Goal: Transaction & Acquisition: Purchase product/service

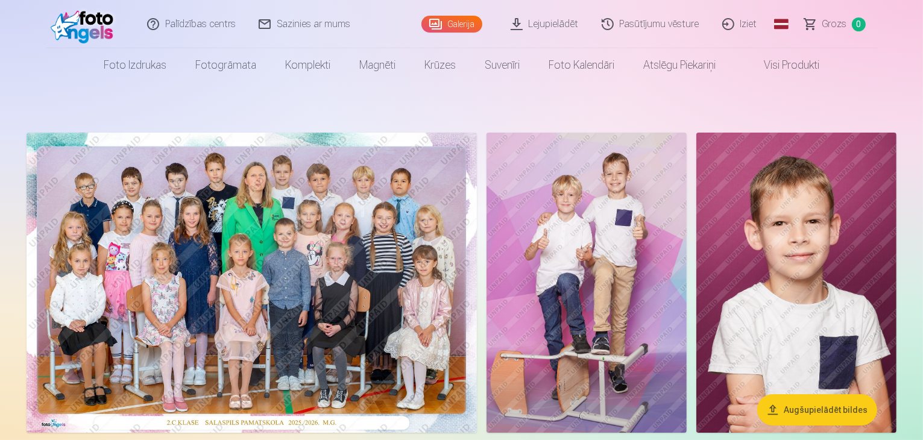
click at [317, 264] on img at bounding box center [252, 283] width 450 height 300
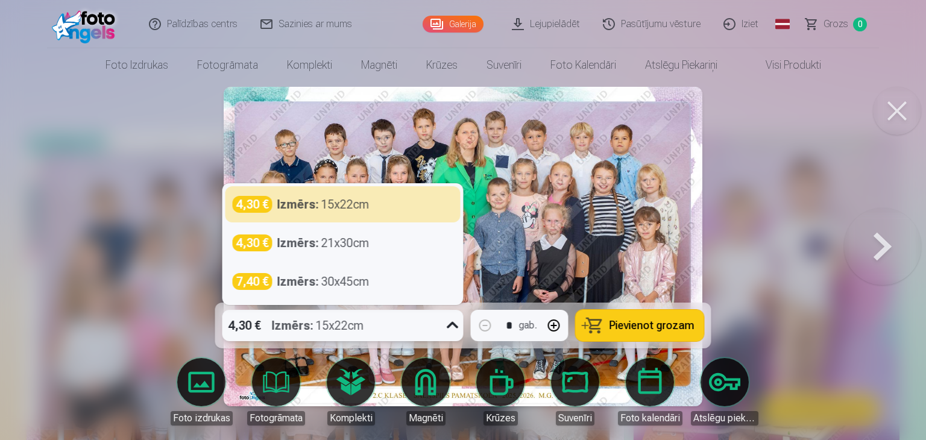
click at [376, 331] on div "4,30 € Izmērs : 15x22cm" at bounding box center [331, 325] width 218 height 31
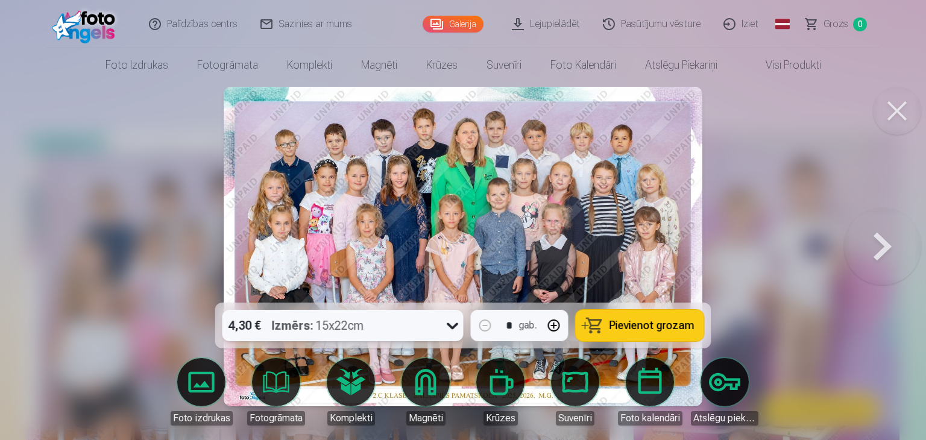
click at [647, 324] on span "Pievienot grozam" at bounding box center [652, 325] width 85 height 11
click at [901, 253] on button at bounding box center [882, 247] width 77 height 88
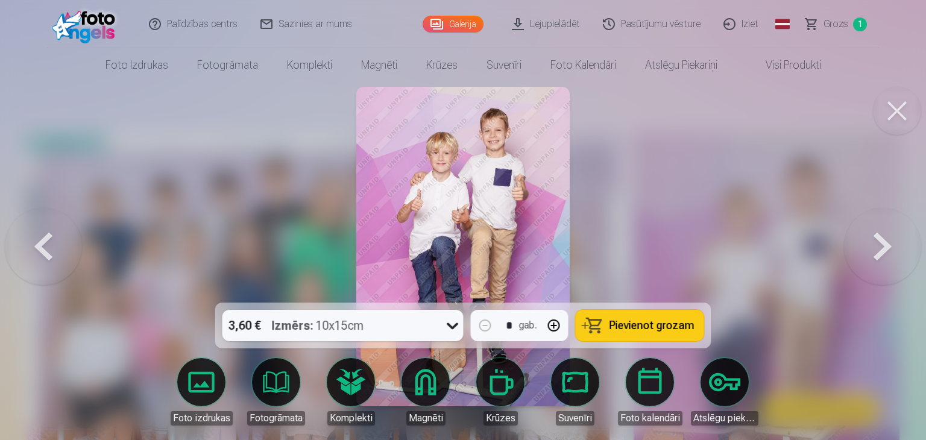
click at [637, 327] on span "Pievienot grozam" at bounding box center [652, 325] width 85 height 11
click at [887, 239] on button at bounding box center [882, 247] width 77 height 88
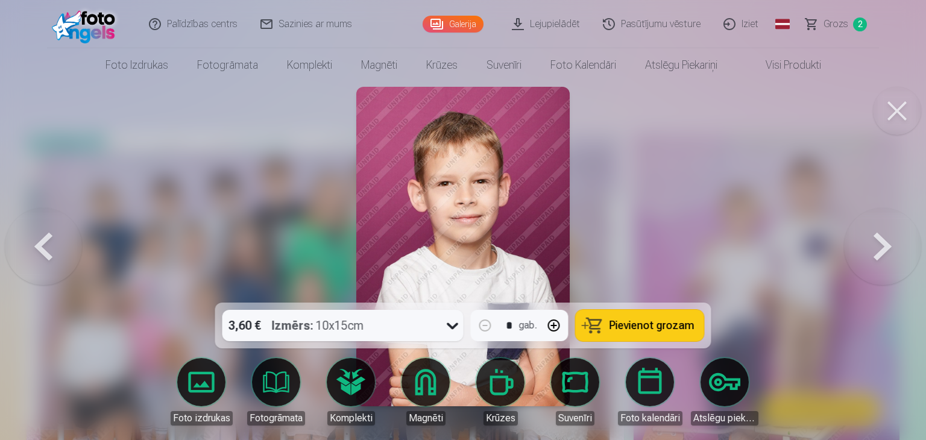
click at [901, 110] on button at bounding box center [897, 111] width 48 height 48
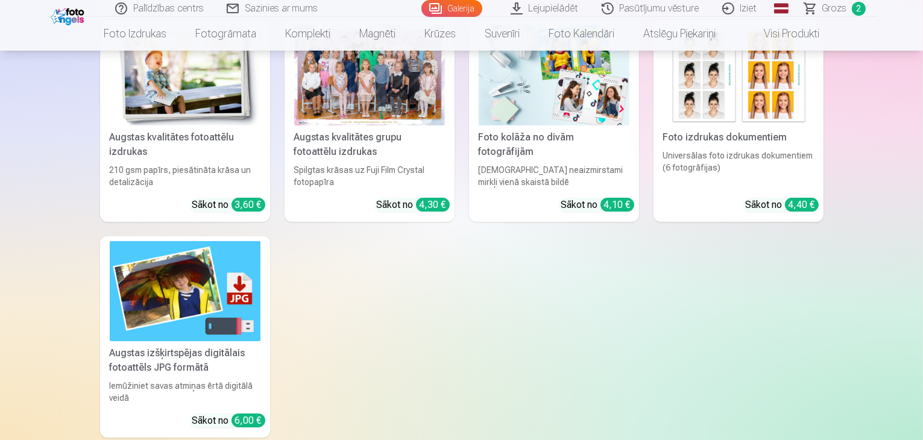
scroll to position [4281, 0]
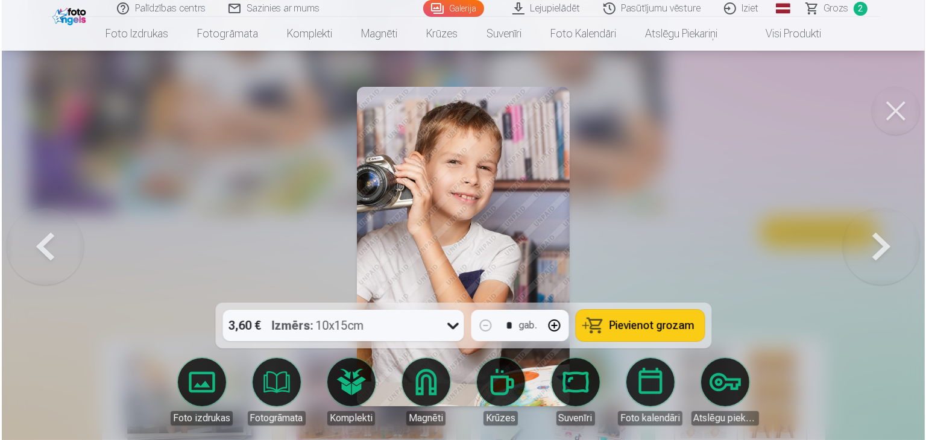
scroll to position [3991, 0]
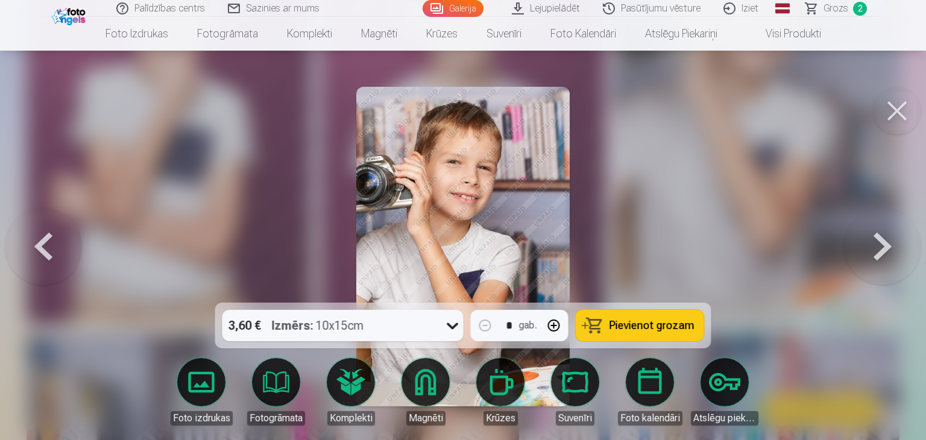
click at [649, 211] on div at bounding box center [463, 220] width 926 height 440
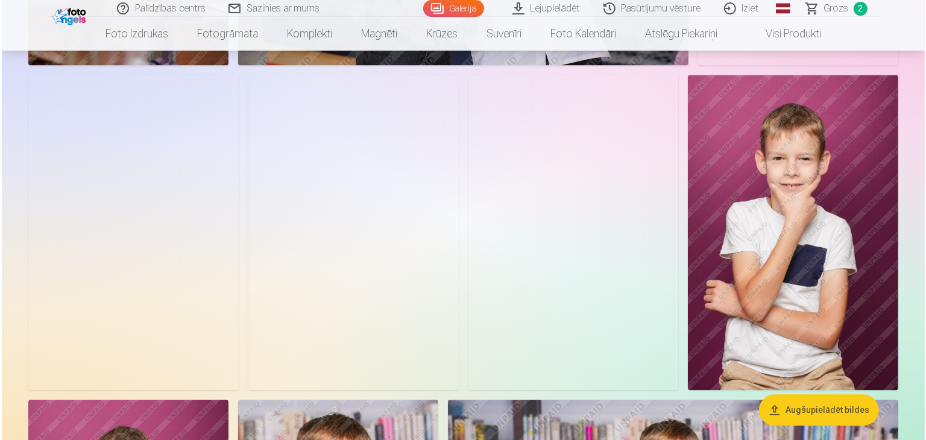
scroll to position [2472, 0]
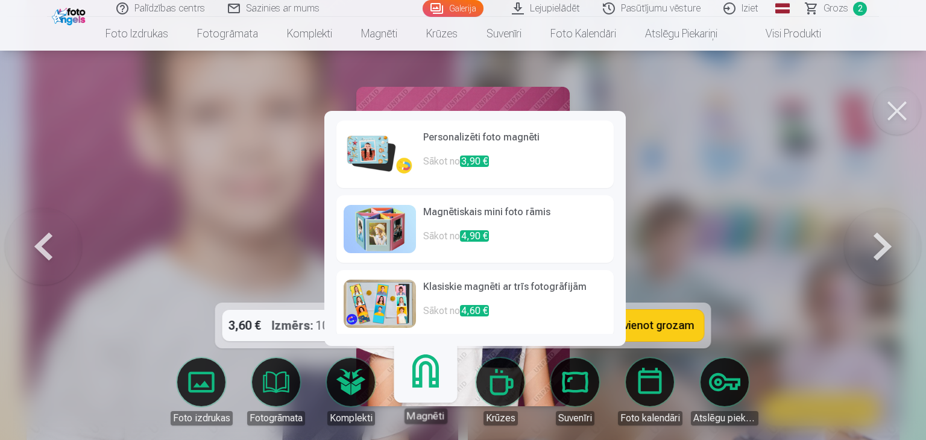
click at [438, 160] on p "Sākot no 3,90 €" at bounding box center [514, 166] width 183 height 24
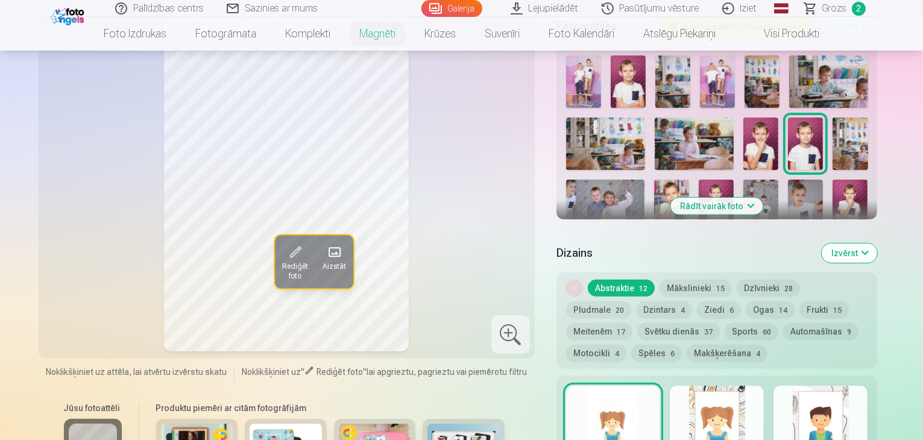
scroll to position [422, 0]
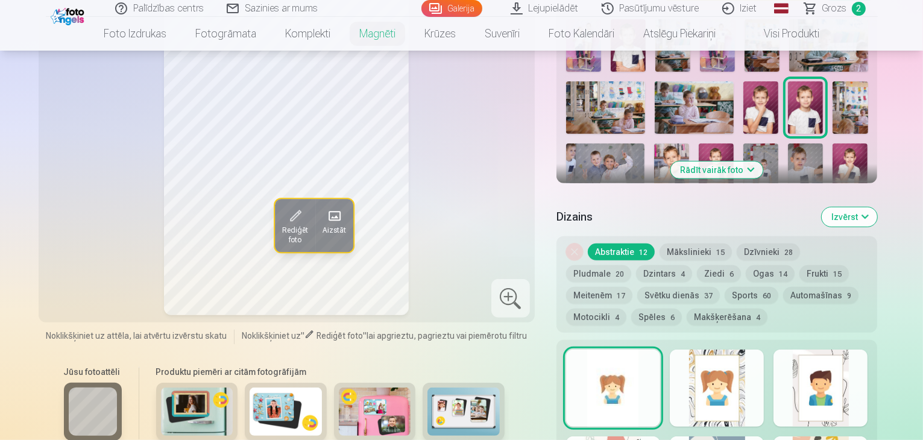
click at [698, 244] on button "Mākslinieki 15" at bounding box center [696, 252] width 72 height 17
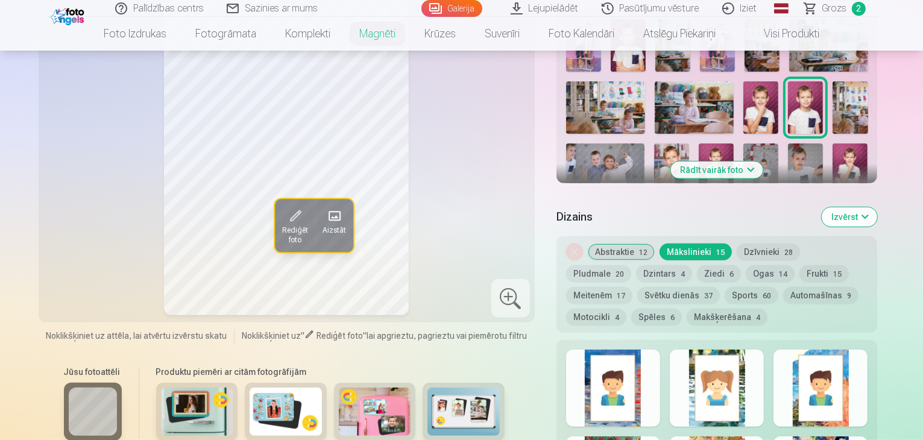
click at [638, 370] on div at bounding box center [613, 388] width 94 height 77
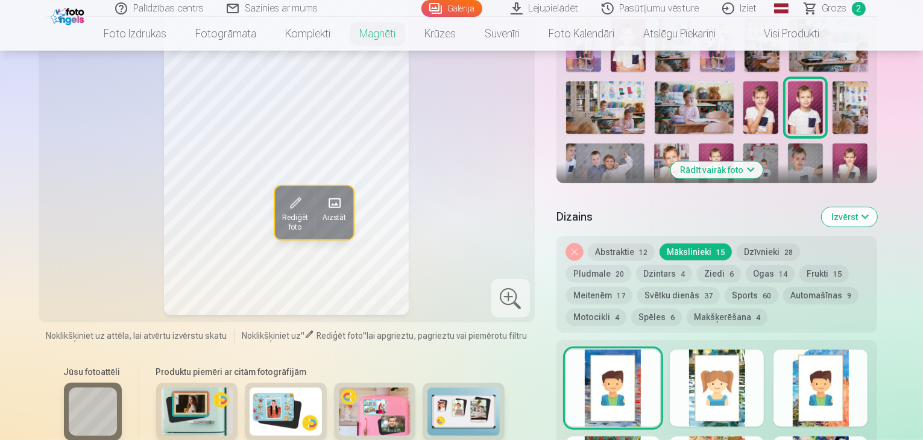
click at [684, 376] on div "Skatīt vairāk dizainu" at bounding box center [716, 423] width 321 height 166
click at [720, 376] on div at bounding box center [717, 388] width 94 height 77
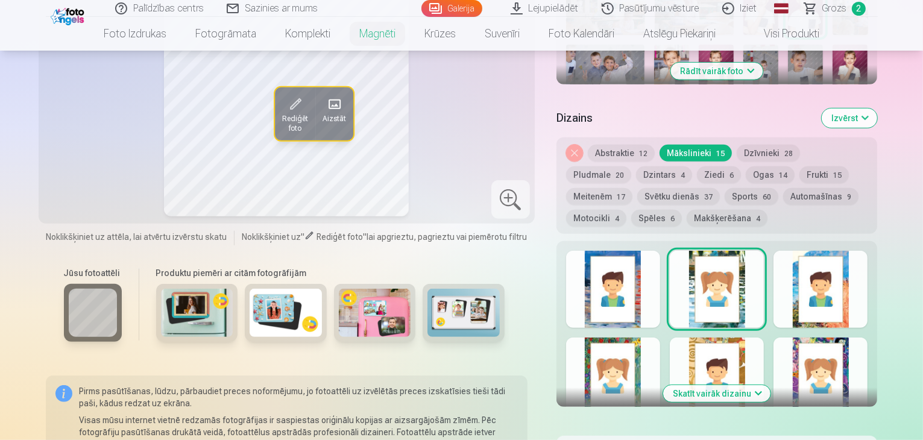
scroll to position [543, 0]
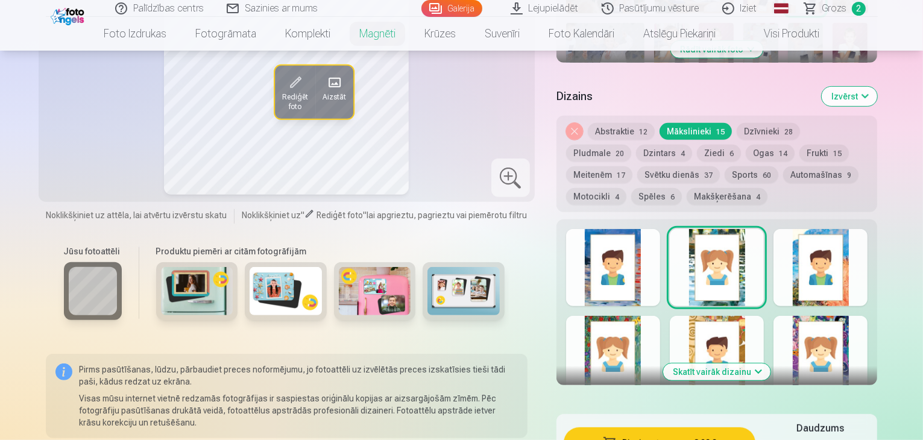
click at [757, 364] on button "Skatīt vairāk dizainu" at bounding box center [716, 372] width 107 height 17
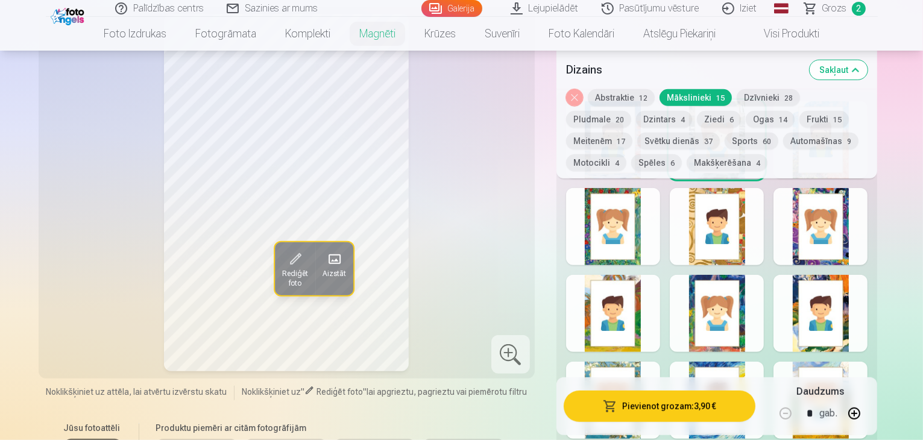
scroll to position [663, 0]
click at [725, 142] on button "Sports 60" at bounding box center [752, 141] width 54 height 17
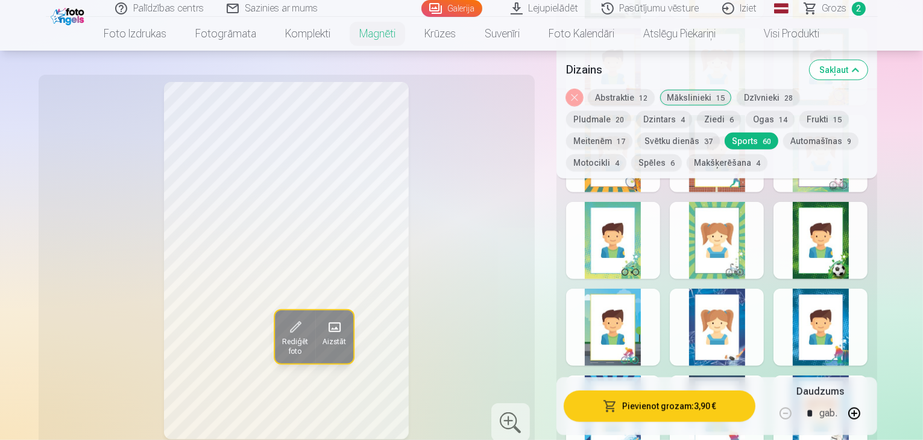
scroll to position [844, 0]
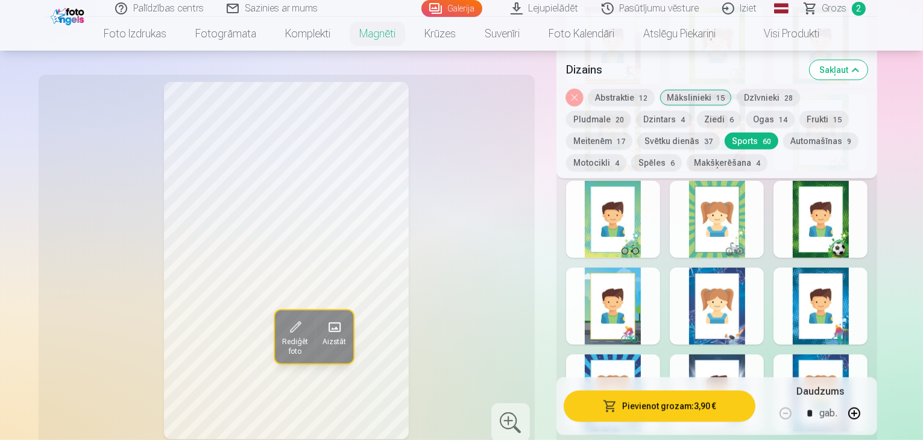
click at [728, 218] on div at bounding box center [717, 219] width 94 height 77
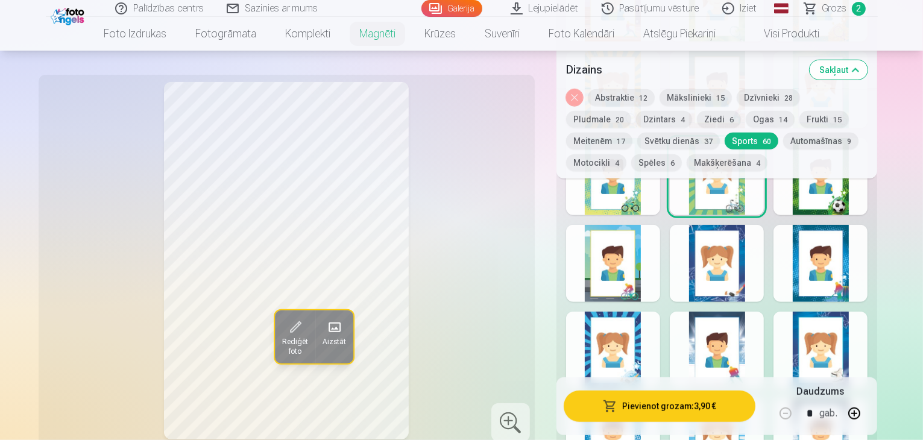
scroll to position [965, 0]
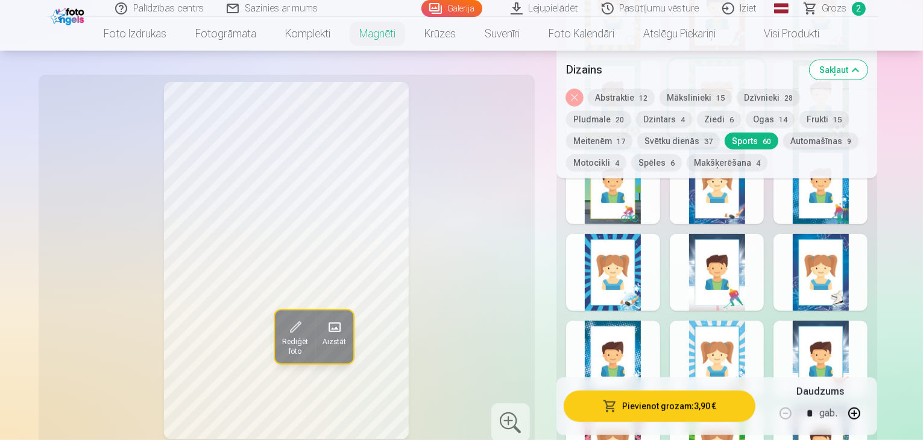
click at [622, 268] on div at bounding box center [613, 272] width 94 height 77
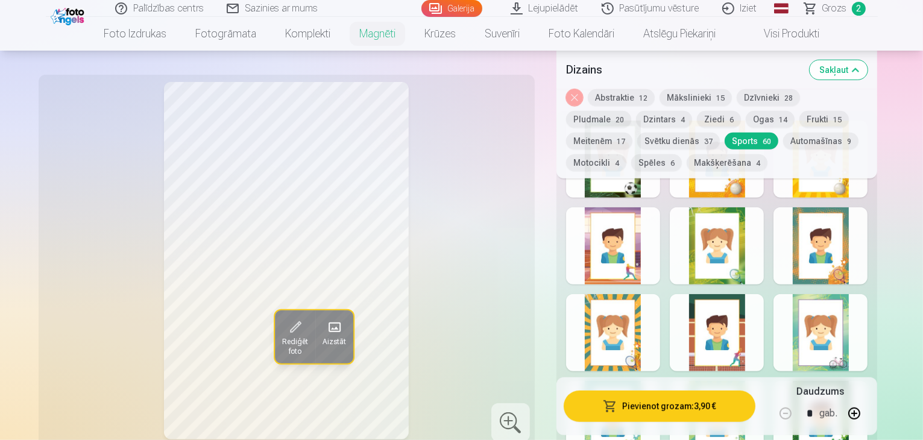
scroll to position [543, 0]
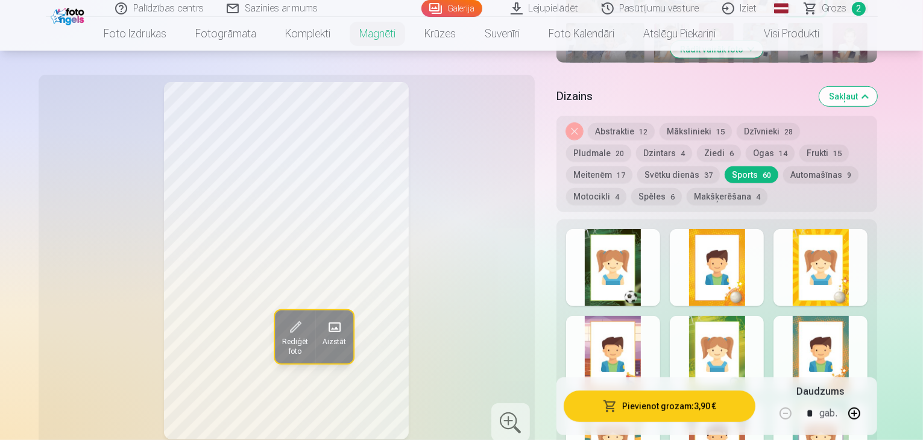
click at [636, 145] on button "Dzintars 4" at bounding box center [664, 153] width 56 height 17
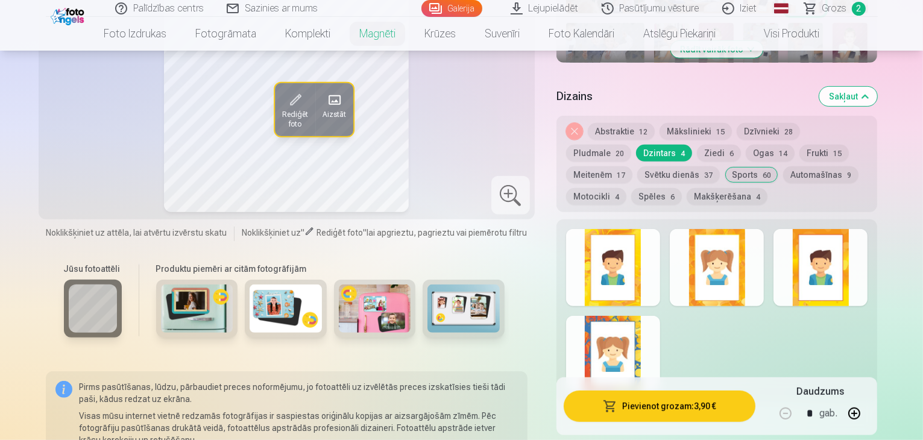
click at [633, 263] on div at bounding box center [613, 267] width 94 height 77
click at [649, 316] on div at bounding box center [613, 354] width 94 height 77
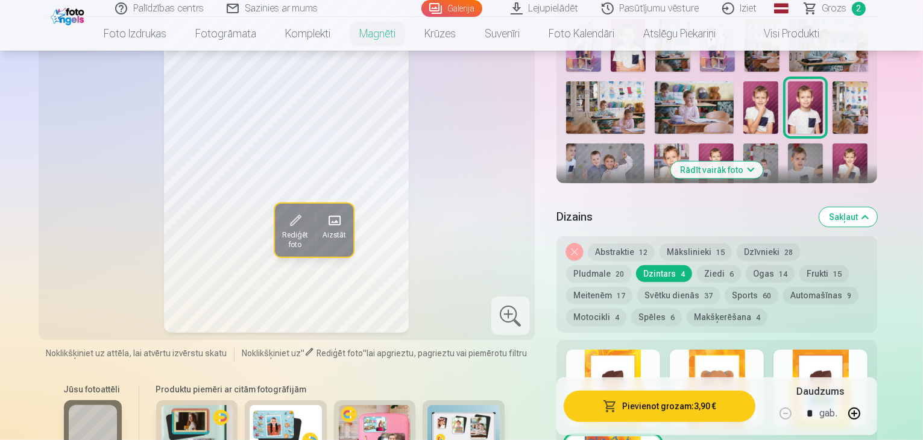
scroll to position [362, 0]
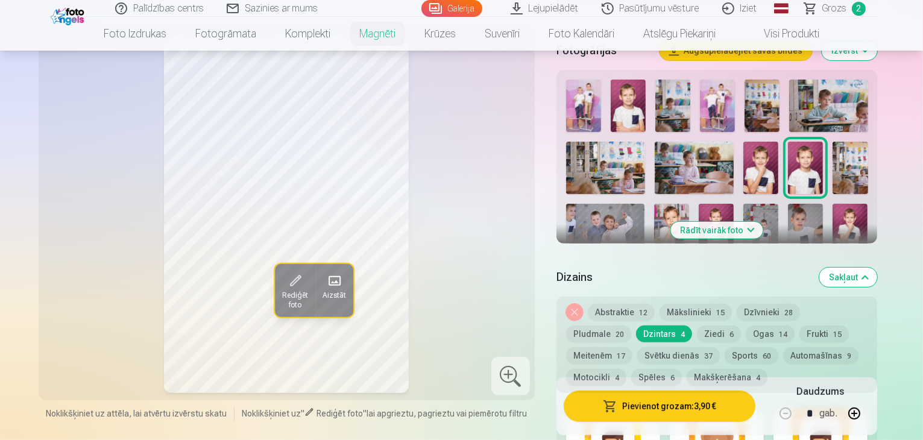
click at [697, 326] on button "Ziedi 6" at bounding box center [719, 334] width 44 height 17
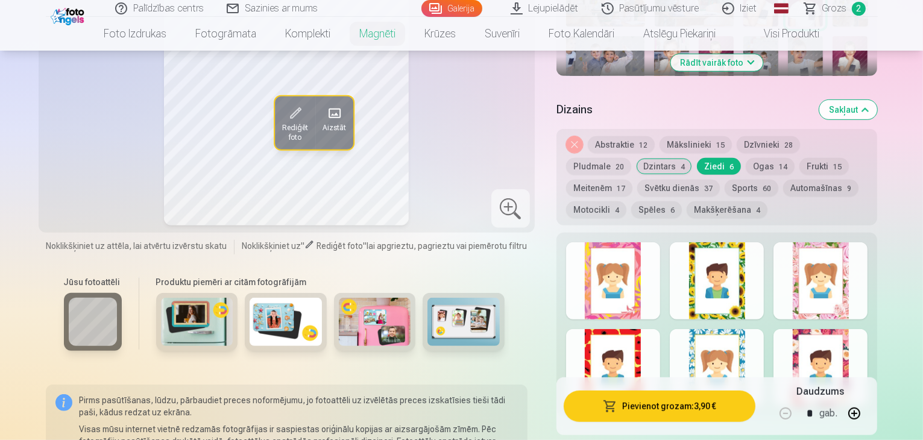
scroll to position [543, 0]
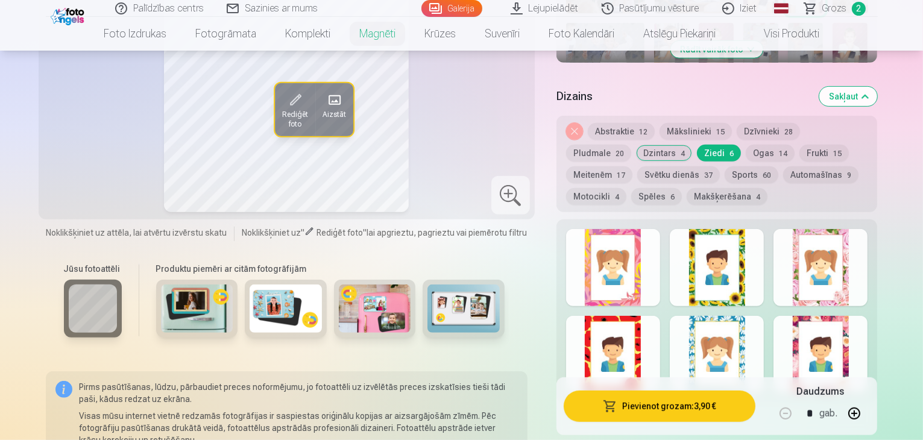
click at [740, 327] on div at bounding box center [717, 354] width 94 height 77
click at [843, 333] on div at bounding box center [821, 354] width 94 height 77
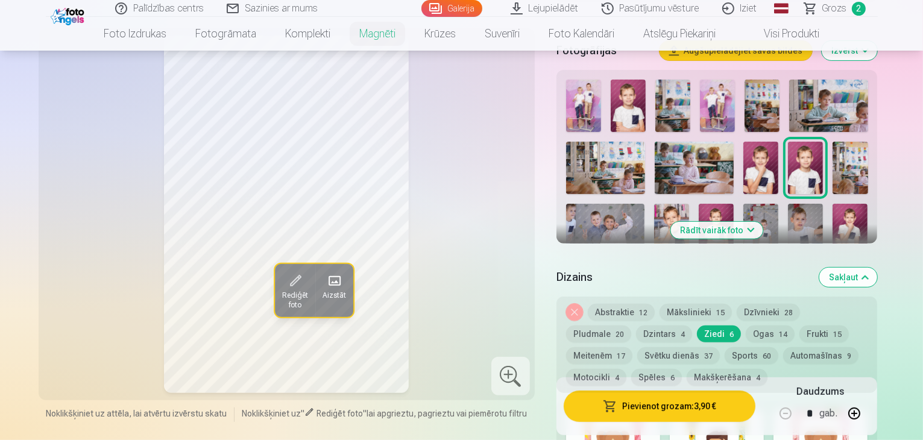
scroll to position [362, 0]
click at [638, 347] on button "Svētku dienās 37" at bounding box center [678, 355] width 83 height 17
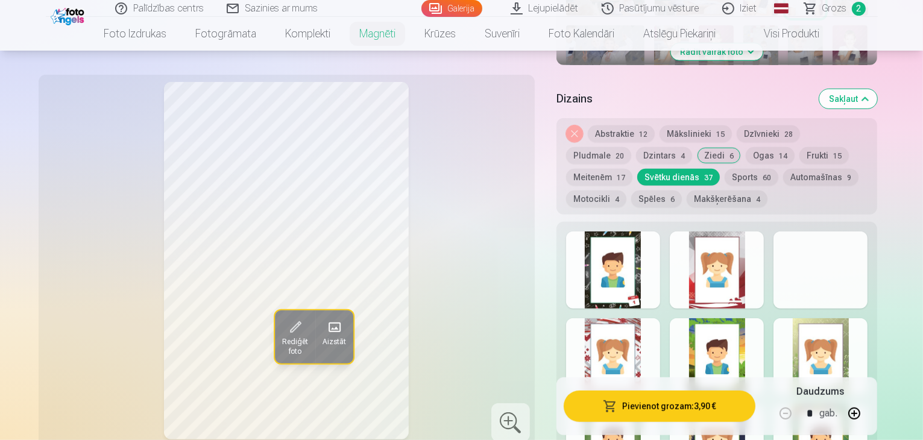
scroll to position [543, 0]
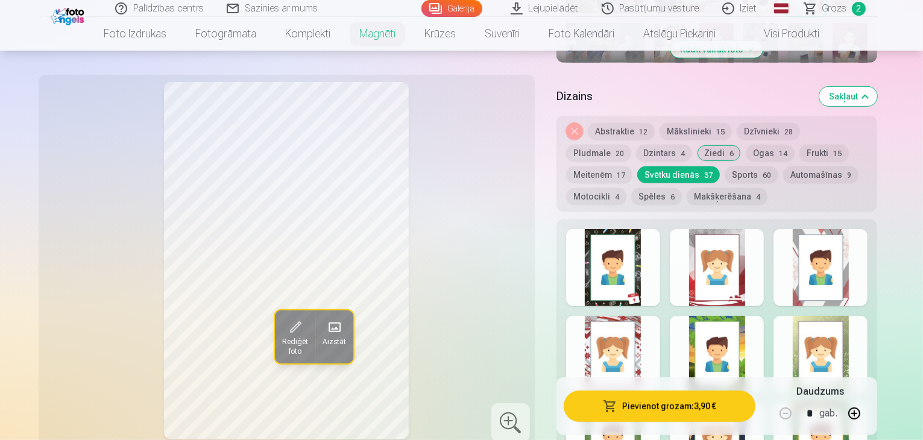
click at [613, 242] on div at bounding box center [613, 267] width 94 height 77
click at [731, 253] on div at bounding box center [717, 267] width 94 height 77
click at [851, 256] on div at bounding box center [821, 267] width 94 height 77
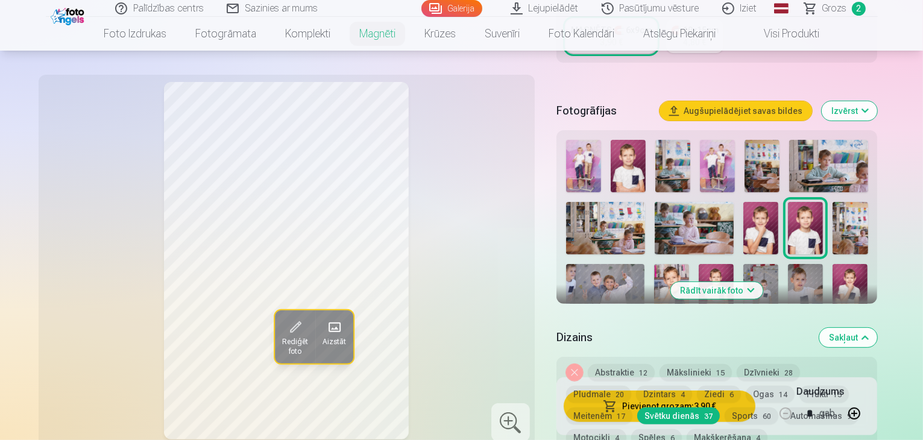
click at [642, 157] on img at bounding box center [628, 166] width 35 height 52
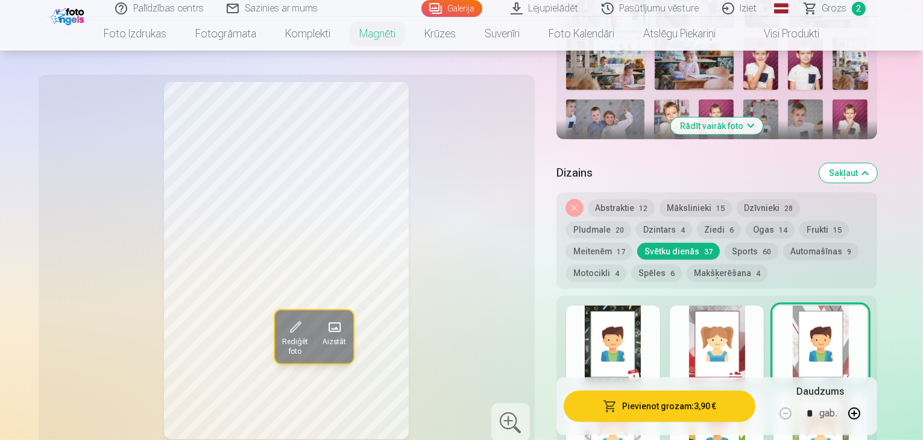
scroll to position [482, 0]
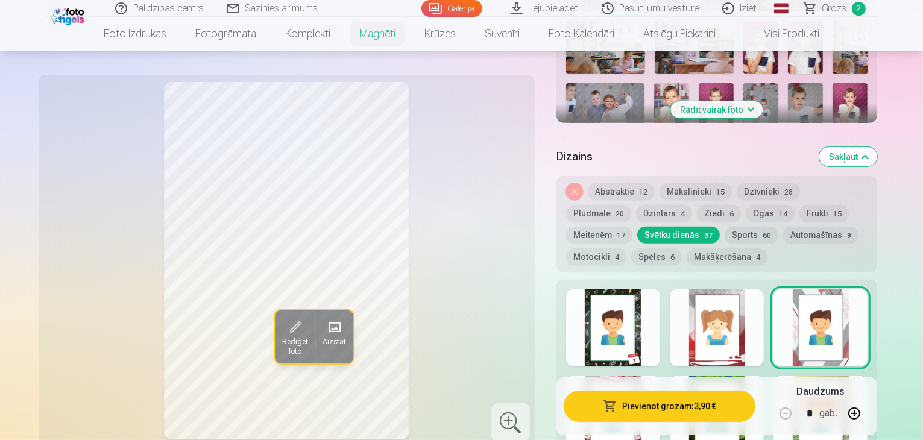
click at [583, 183] on button "Noņemiet dizainu" at bounding box center [574, 191] width 17 height 17
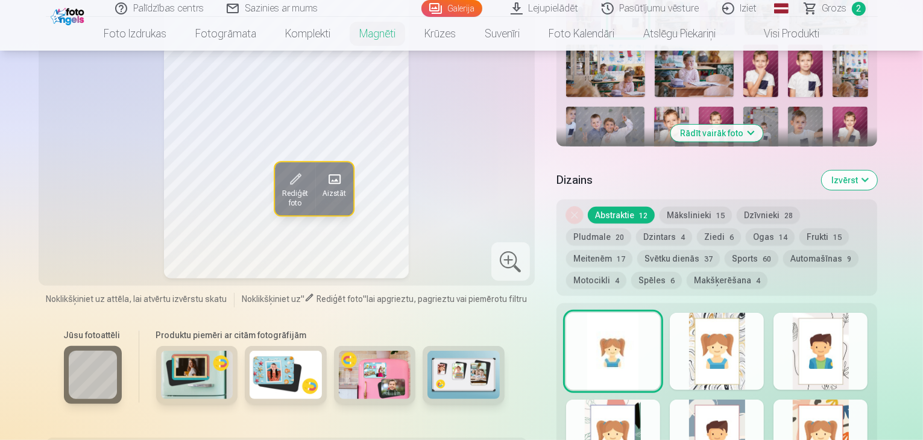
scroll to position [247, 0]
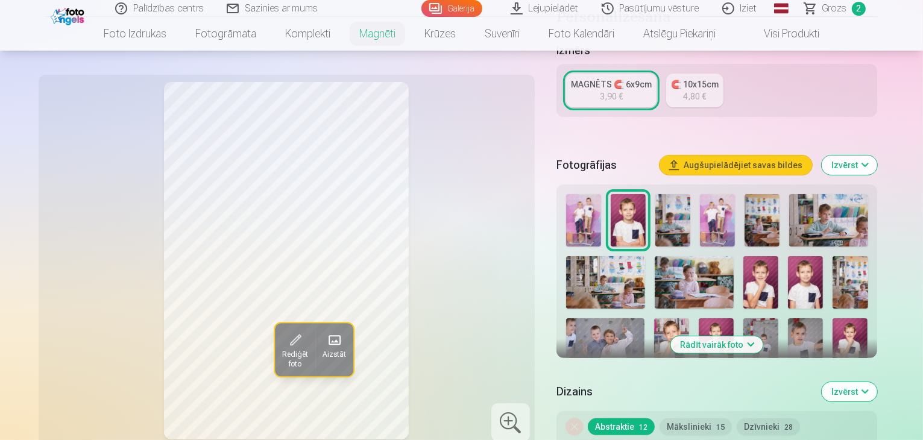
click at [778, 274] on img at bounding box center [760, 282] width 35 height 52
click at [823, 280] on img at bounding box center [805, 282] width 35 height 52
click at [646, 212] on img at bounding box center [628, 220] width 35 height 52
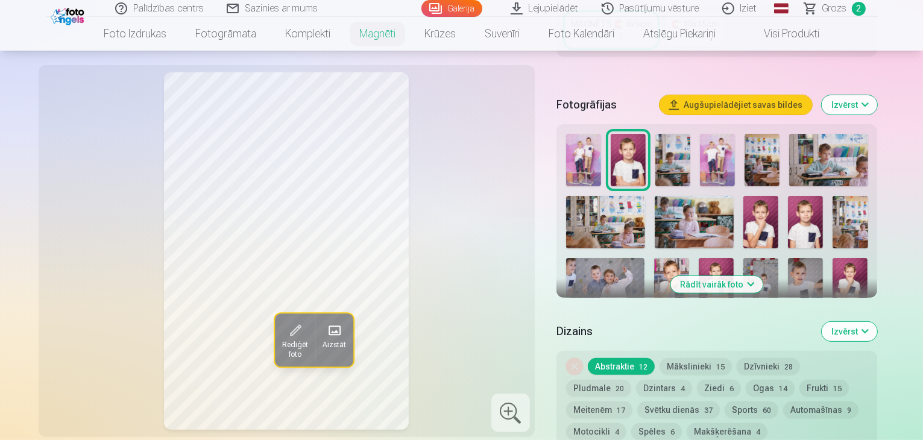
click at [763, 276] on button "Rādīt vairāk foto" at bounding box center [717, 284] width 92 height 17
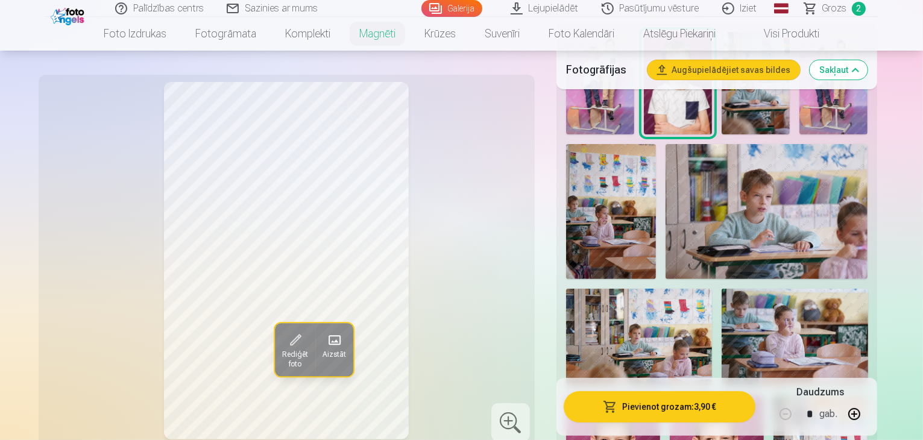
scroll to position [428, 0]
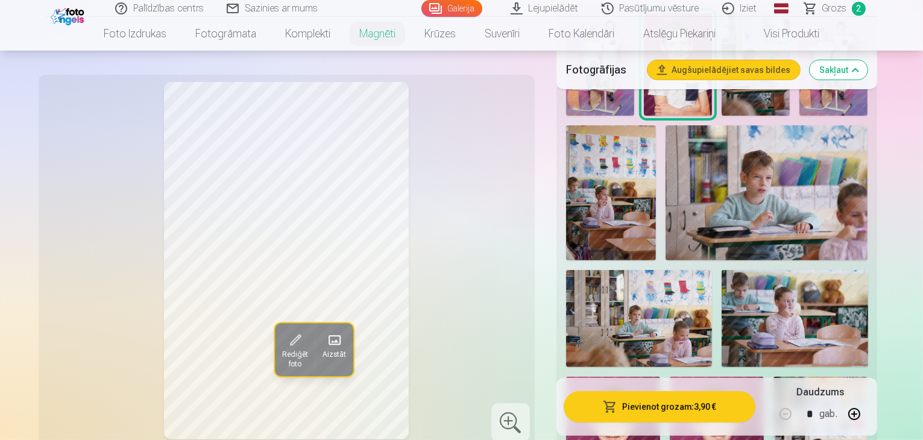
click at [660, 377] on img at bounding box center [613, 447] width 94 height 141
click at [764, 377] on img at bounding box center [717, 447] width 94 height 141
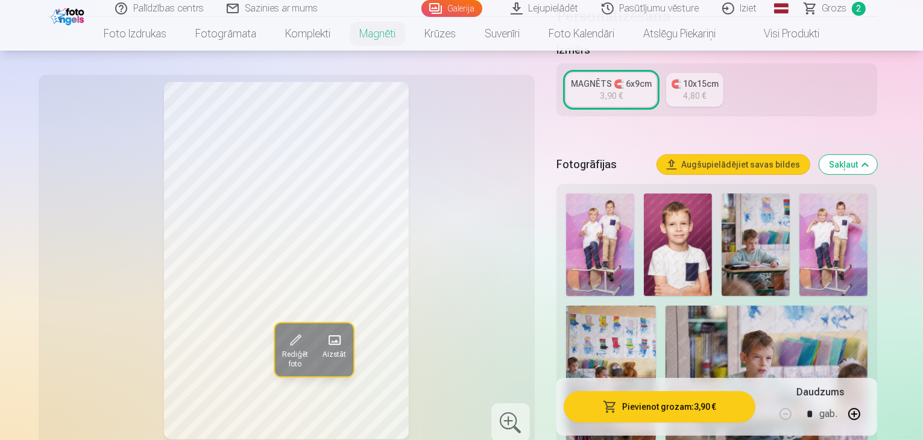
scroll to position [247, 0]
click at [668, 235] on img at bounding box center [678, 245] width 68 height 102
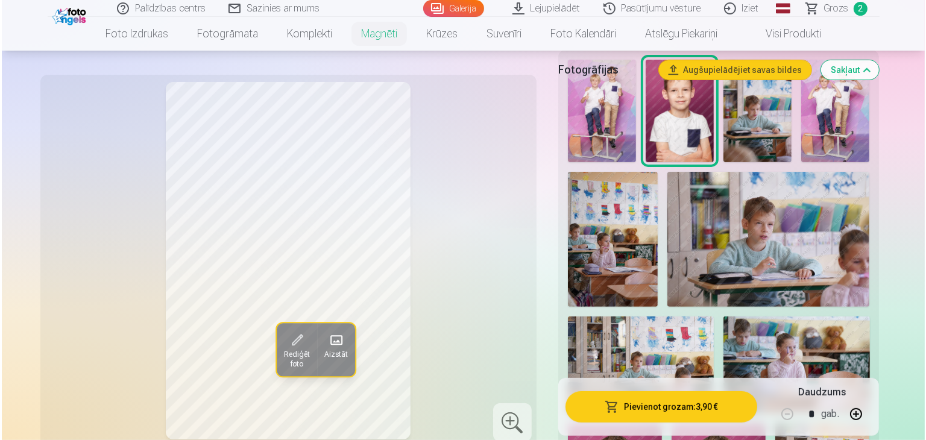
scroll to position [307, 0]
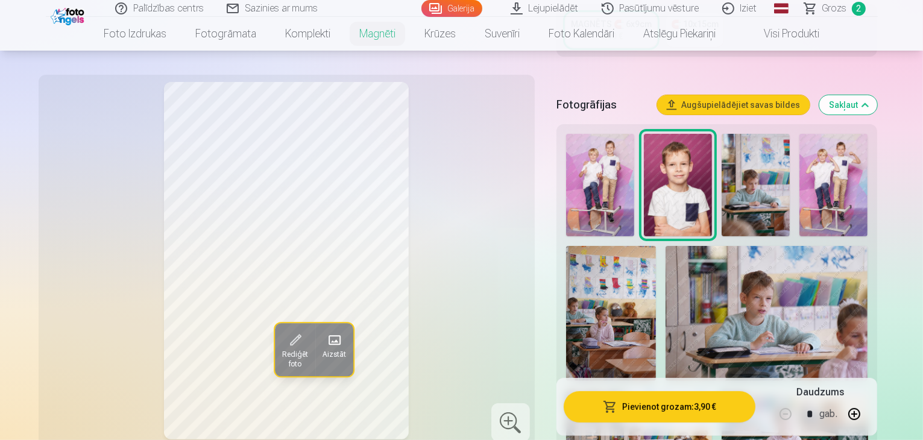
click at [726, 409] on button "Pievienot grozam : 3,90 €" at bounding box center [660, 406] width 192 height 31
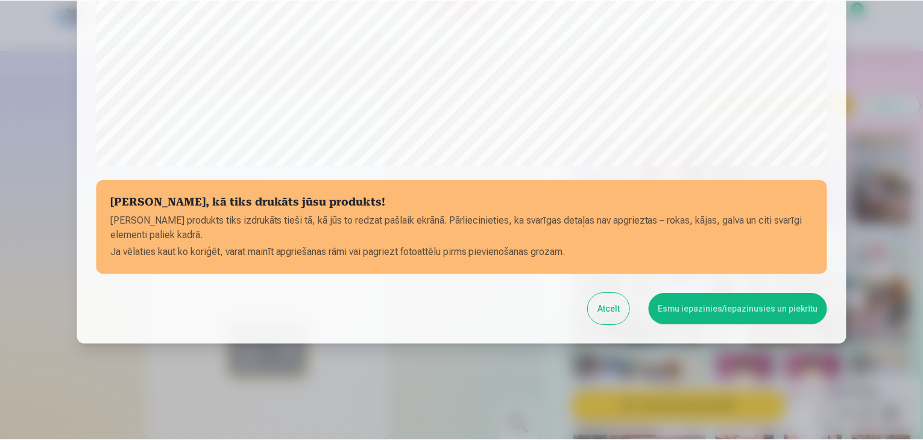
scroll to position [428, 0]
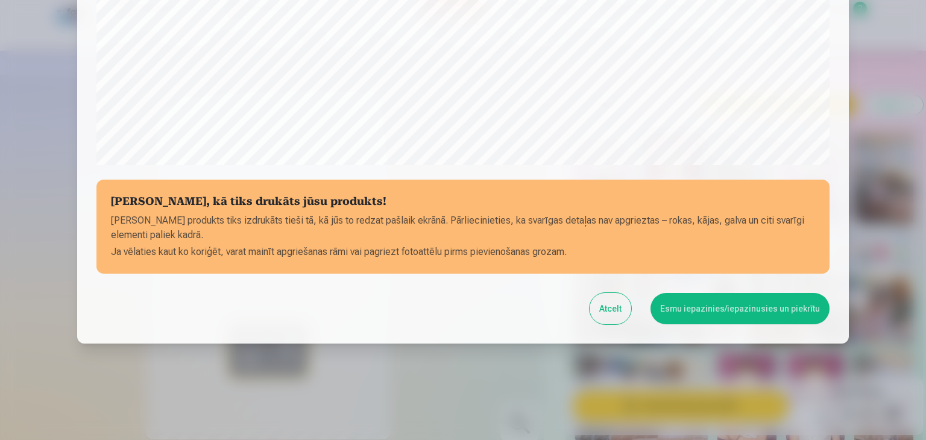
click at [719, 307] on button "Esmu iepazinies/iepazinusies un piekrītu" at bounding box center [740, 308] width 179 height 31
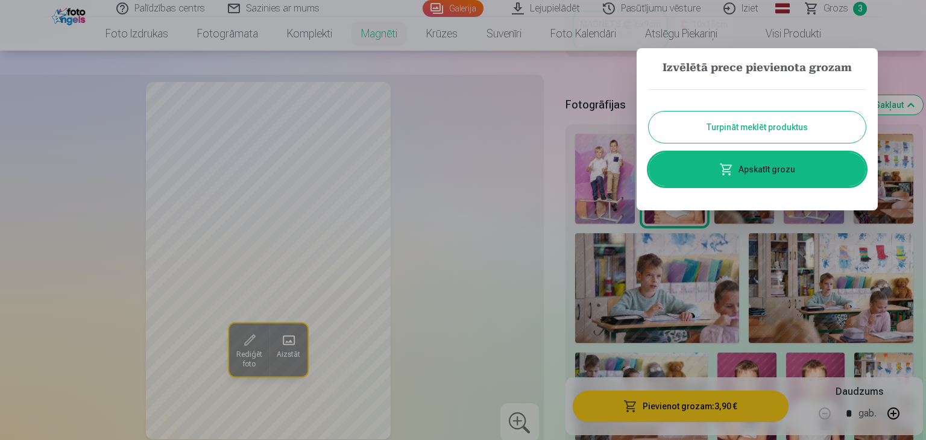
click at [731, 128] on button "Turpināt meklēt produktus" at bounding box center [757, 127] width 217 height 31
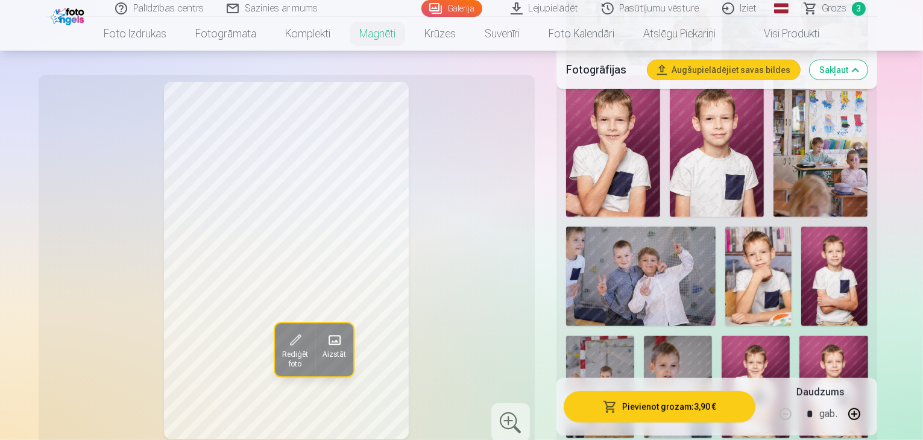
scroll to position [790, 0]
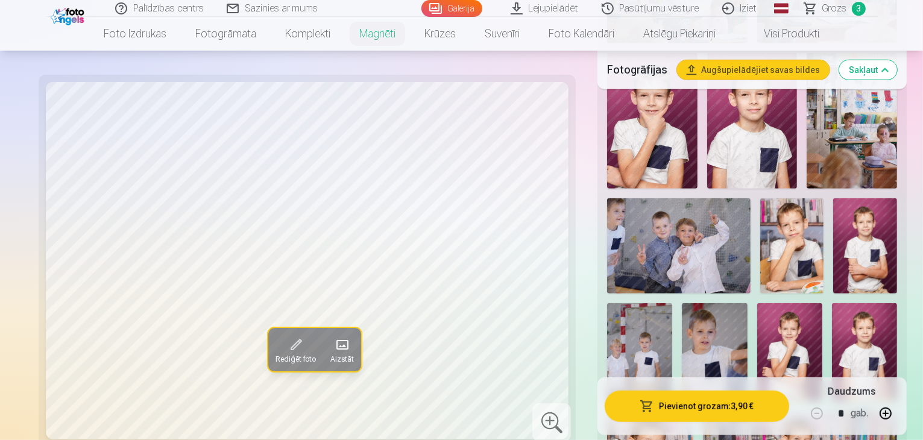
scroll to position [669, 0]
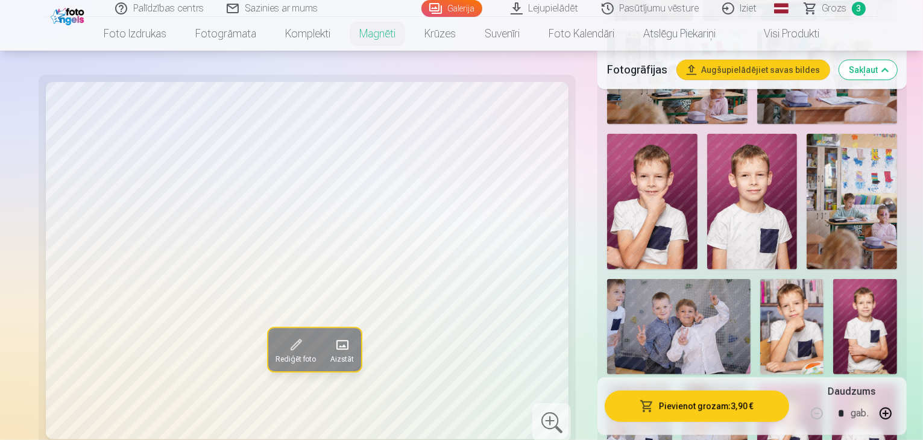
click at [682, 384] on img at bounding box center [714, 433] width 65 height 98
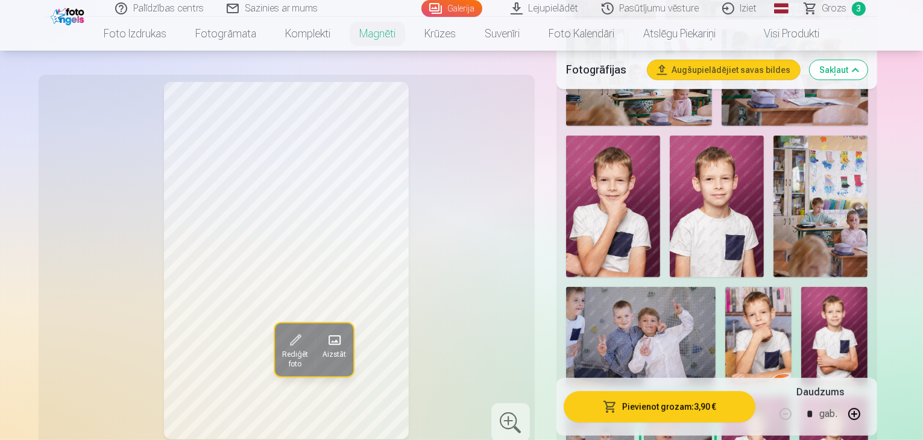
click at [722, 396] on img at bounding box center [756, 447] width 68 height 102
click at [799, 396] on img at bounding box center [833, 447] width 68 height 102
click at [646, 287] on img at bounding box center [641, 336] width 150 height 99
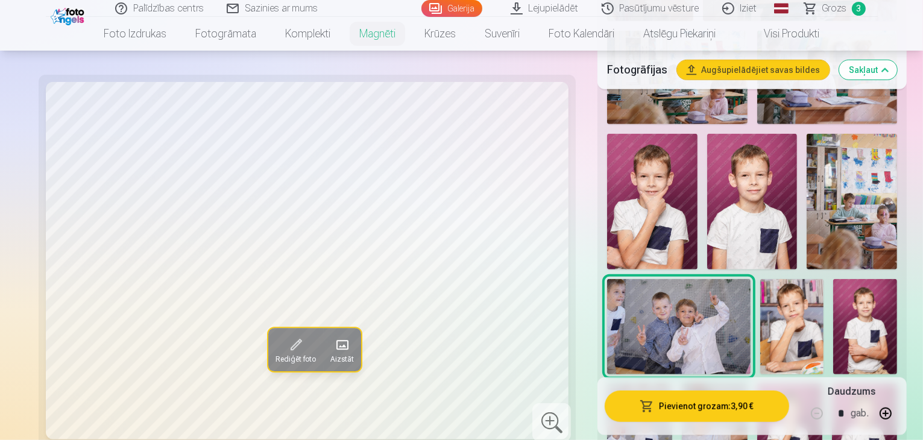
click at [760, 279] on img at bounding box center [792, 326] width 64 height 95
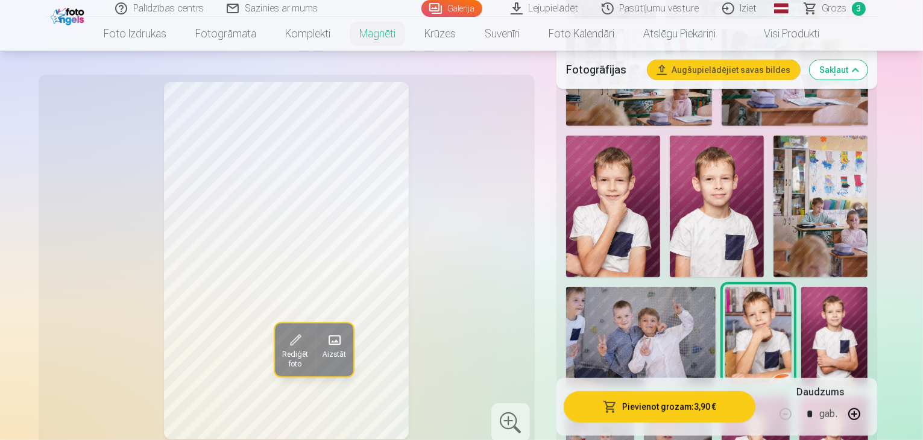
click at [642, 287] on img at bounding box center [641, 336] width 150 height 99
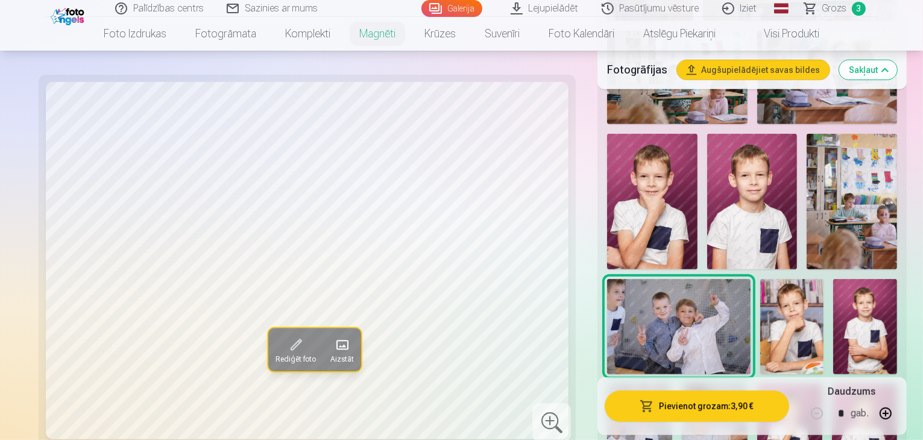
click at [760, 279] on img at bounding box center [792, 326] width 64 height 95
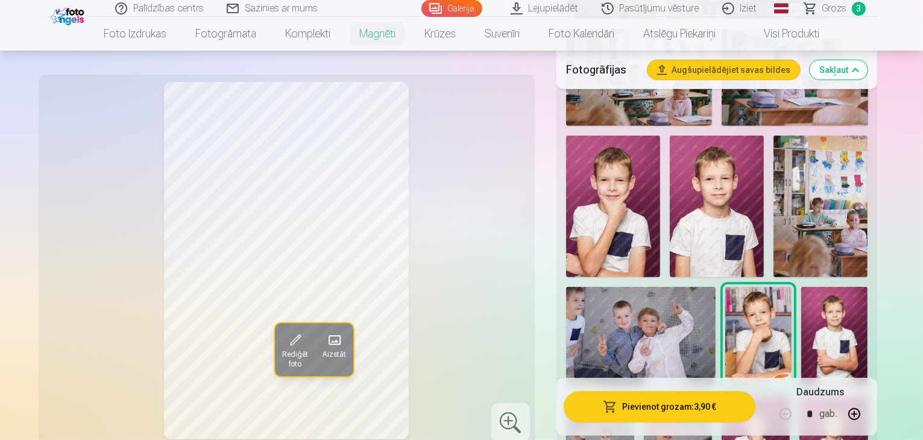
click at [828, 287] on img at bounding box center [834, 337] width 66 height 100
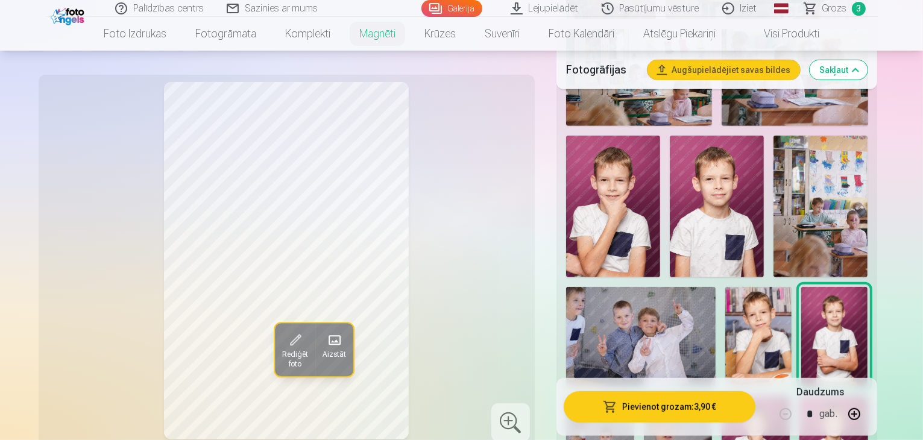
click at [733, 287] on img at bounding box center [758, 336] width 66 height 99
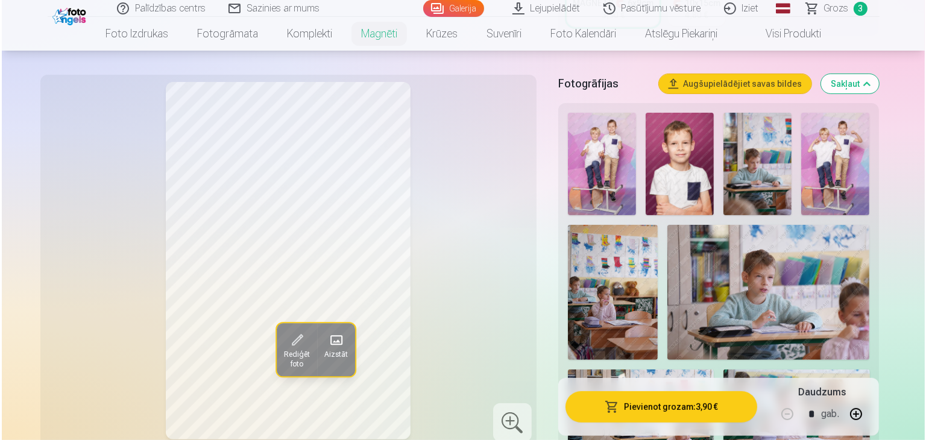
scroll to position [307, 0]
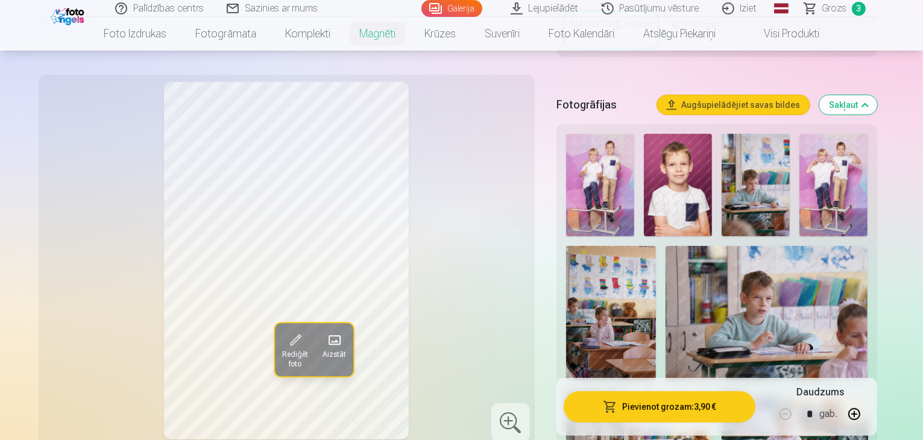
click at [673, 174] on img at bounding box center [678, 185] width 68 height 102
click at [282, 362] on span "Rediģēt foto" at bounding box center [295, 359] width 26 height 19
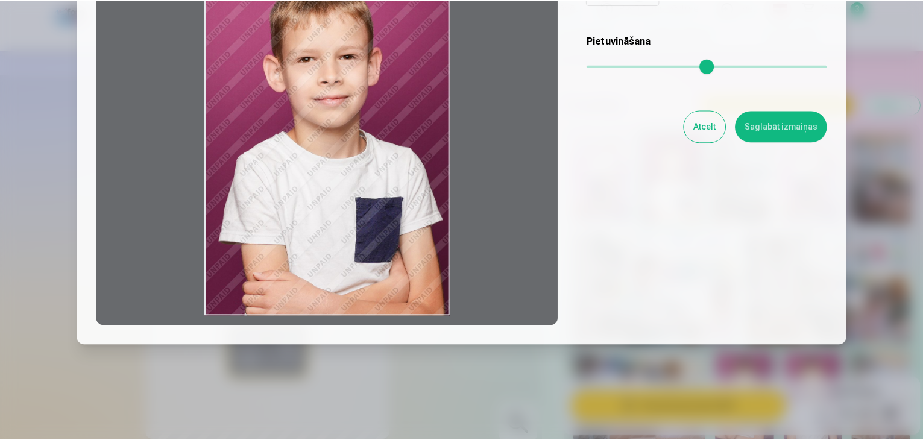
scroll to position [169, 0]
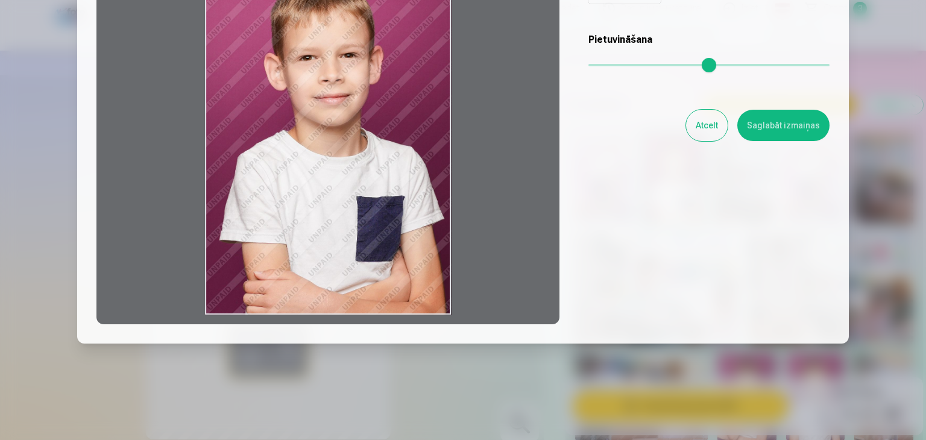
click at [433, 294] on div at bounding box center [327, 135] width 463 height 379
drag, startPoint x: 411, startPoint y: 294, endPoint x: 411, endPoint y: 274, distance: 20.5
click at [411, 274] on div at bounding box center [327, 135] width 463 height 379
drag, startPoint x: 411, startPoint y: 267, endPoint x: 407, endPoint y: 216, distance: 50.8
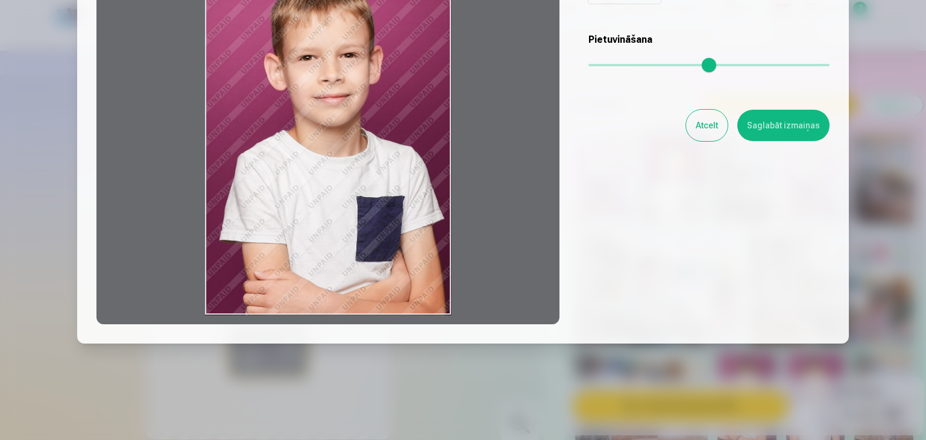
click at [407, 216] on div at bounding box center [327, 135] width 463 height 379
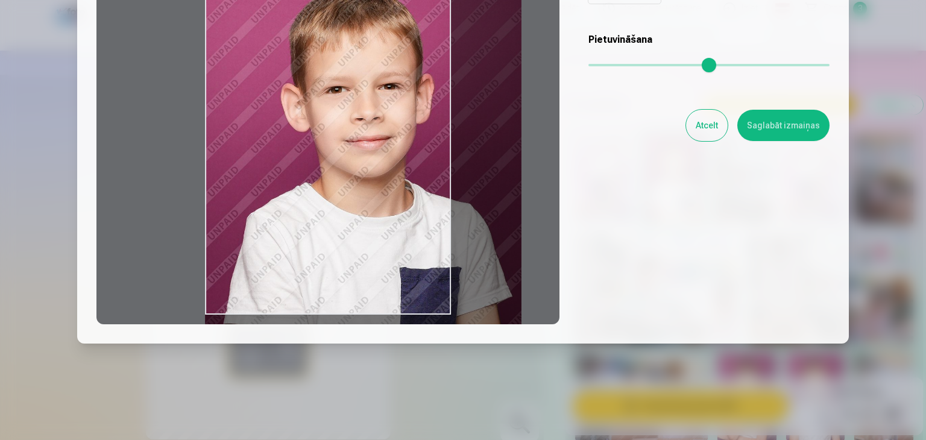
drag, startPoint x: 596, startPoint y: 63, endPoint x: 653, endPoint y: 66, distance: 57.3
click at [653, 66] on input "range" at bounding box center [708, 65] width 241 height 2
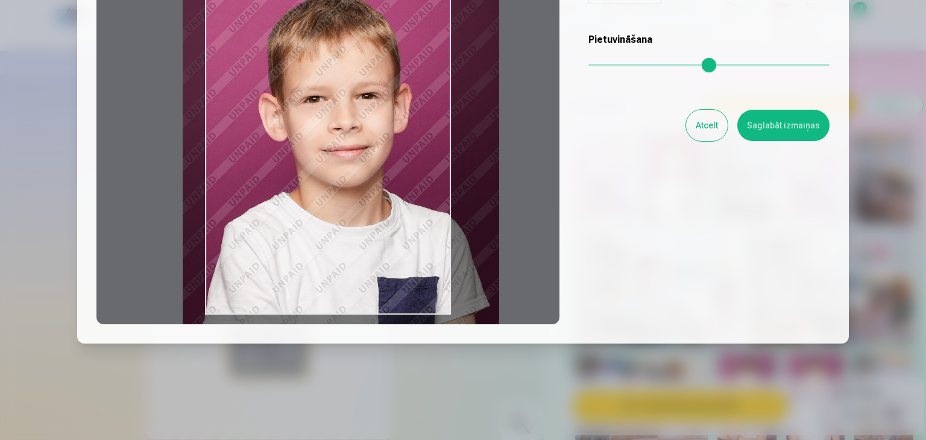
drag, startPoint x: 367, startPoint y: 124, endPoint x: 344, endPoint y: 179, distance: 59.8
click at [344, 179] on div at bounding box center [327, 135] width 463 height 379
type input "****"
click at [697, 119] on button "Atcelt" at bounding box center [707, 125] width 42 height 31
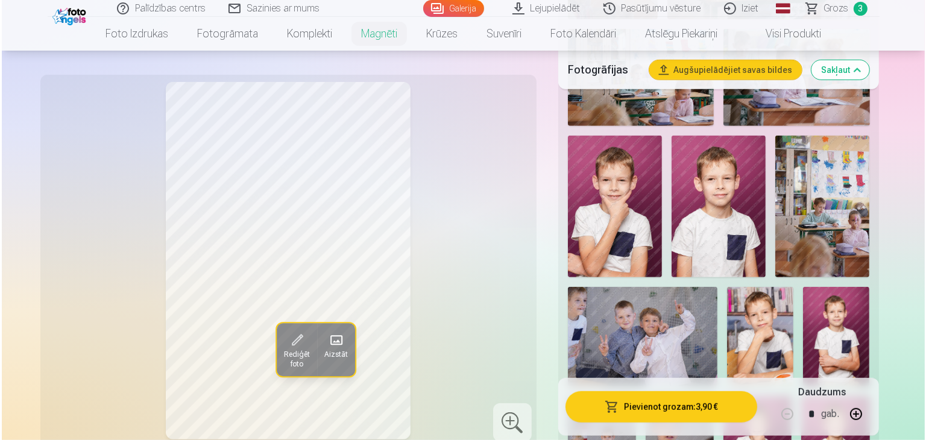
scroll to position [790, 0]
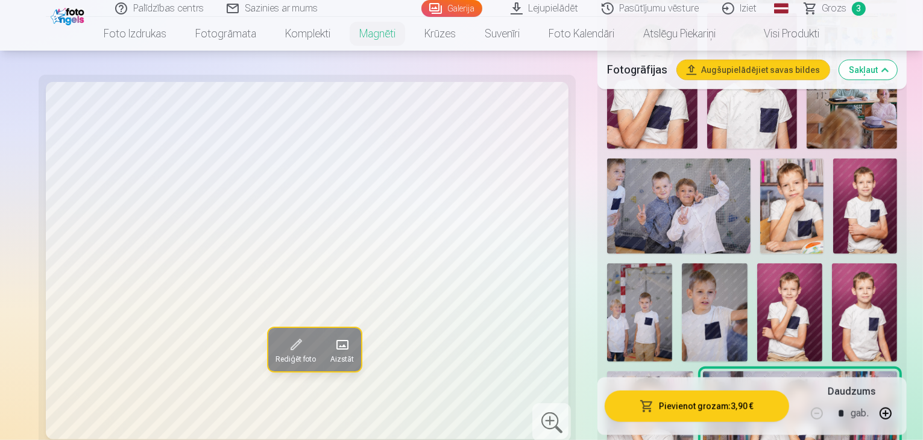
click at [285, 350] on span at bounding box center [294, 345] width 19 height 19
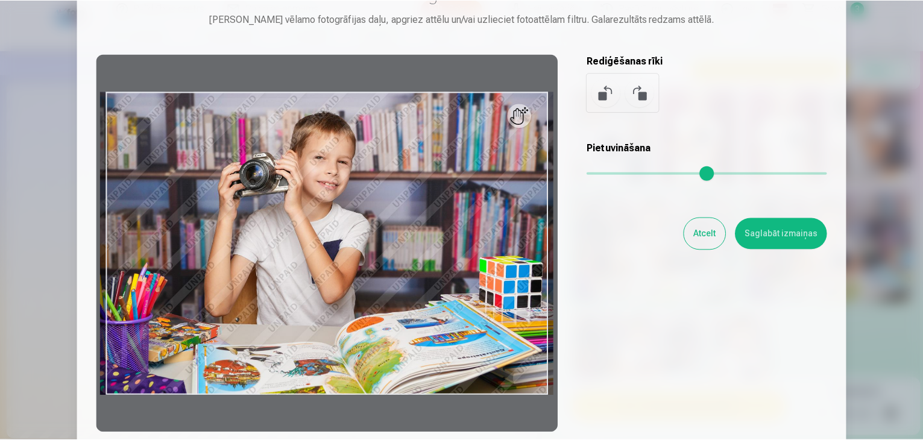
scroll to position [121, 0]
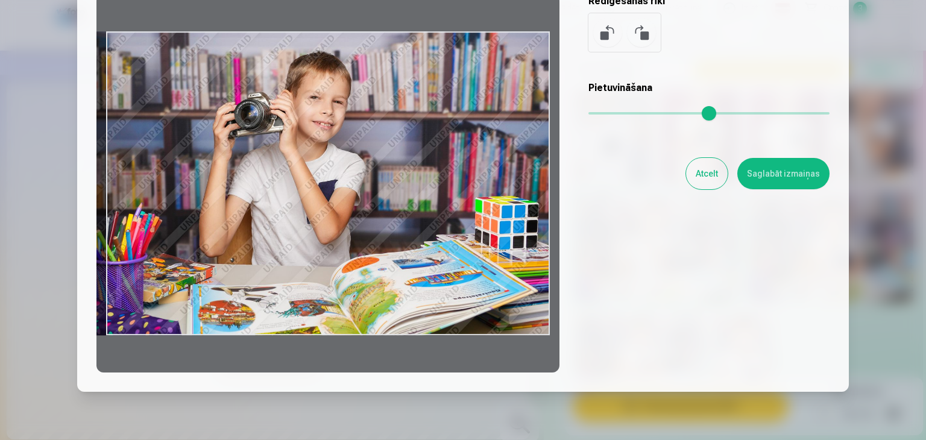
drag, startPoint x: 526, startPoint y: 57, endPoint x: 506, endPoint y: 72, distance: 24.6
click at [506, 72] on div at bounding box center [327, 183] width 463 height 379
drag, startPoint x: 110, startPoint y: 338, endPoint x: 81, endPoint y: 312, distance: 39.7
click at [81, 312] on div "Rediģēt fotoattēlu Pietuvini vēlamo fotogrāfijas daļu, apgriez attēlu un/vai uz…" at bounding box center [463, 148] width 772 height 488
click at [701, 171] on button "Atcelt" at bounding box center [707, 173] width 42 height 31
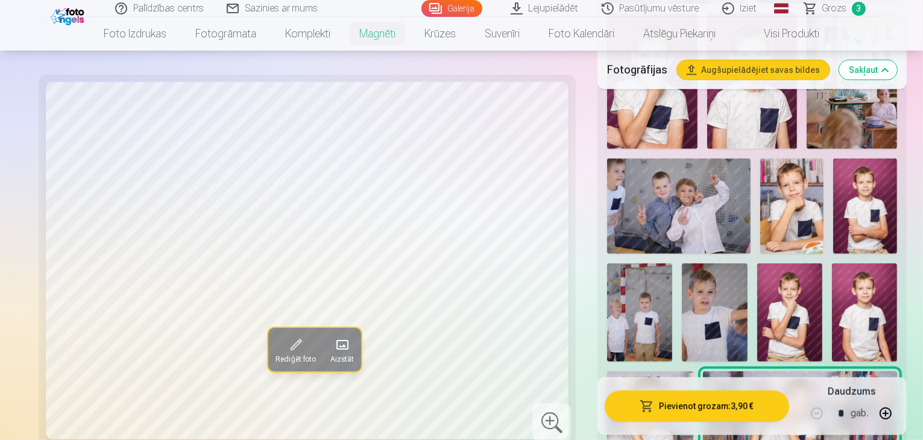
click at [693, 371] on img at bounding box center [650, 436] width 86 height 130
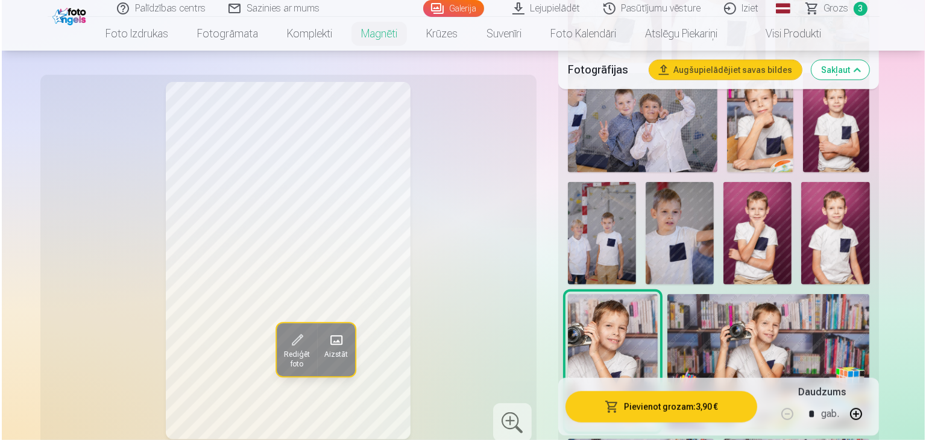
scroll to position [910, 0]
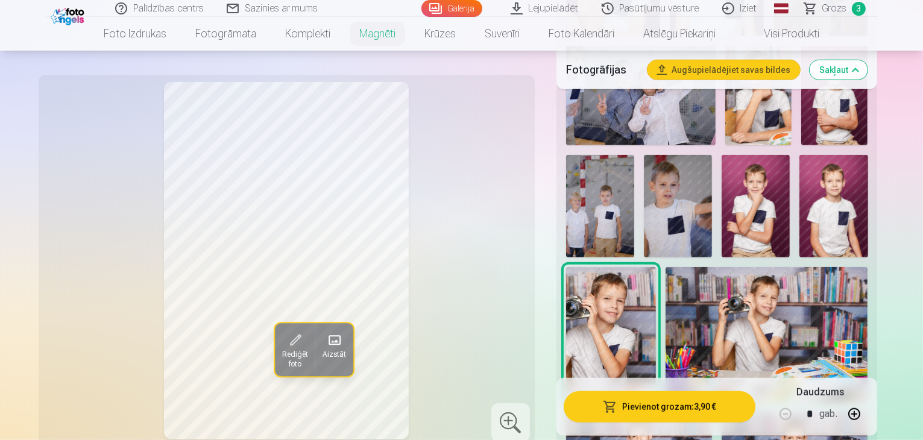
click at [282, 359] on span "Rediģēt foto" at bounding box center [295, 359] width 26 height 19
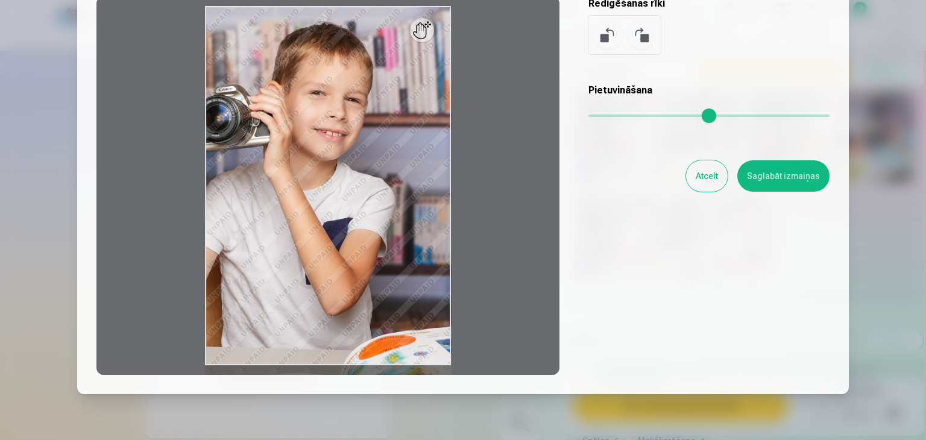
scroll to position [121, 0]
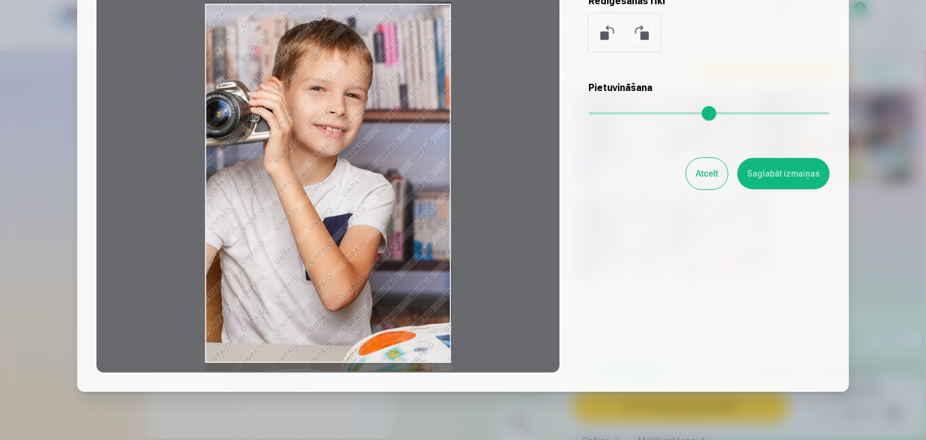
drag, startPoint x: 423, startPoint y: 302, endPoint x: 400, endPoint y: 300, distance: 23.0
click at [406, 300] on div at bounding box center [327, 183] width 463 height 379
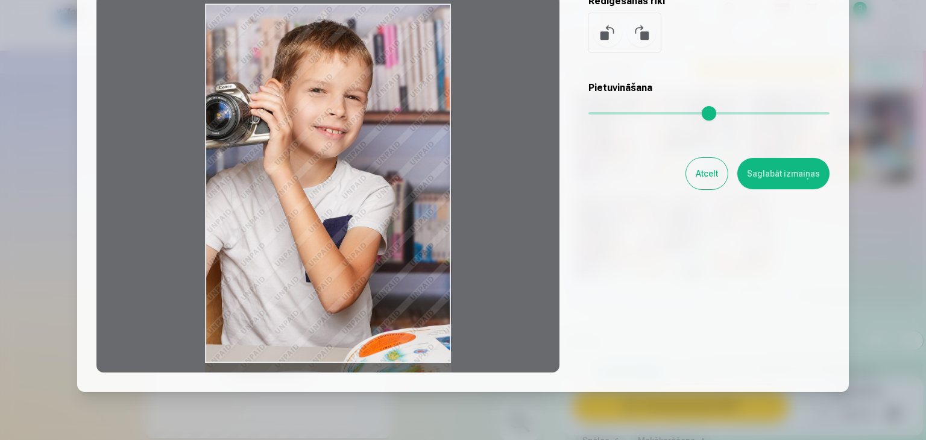
drag, startPoint x: 357, startPoint y: 281, endPoint x: 386, endPoint y: 286, distance: 30.0
click at [386, 286] on div at bounding box center [327, 183] width 463 height 379
drag, startPoint x: 323, startPoint y: 258, endPoint x: 333, endPoint y: 282, distance: 26.0
click at [333, 282] on div at bounding box center [327, 183] width 463 height 379
drag, startPoint x: 336, startPoint y: 216, endPoint x: 345, endPoint y: 244, distance: 29.4
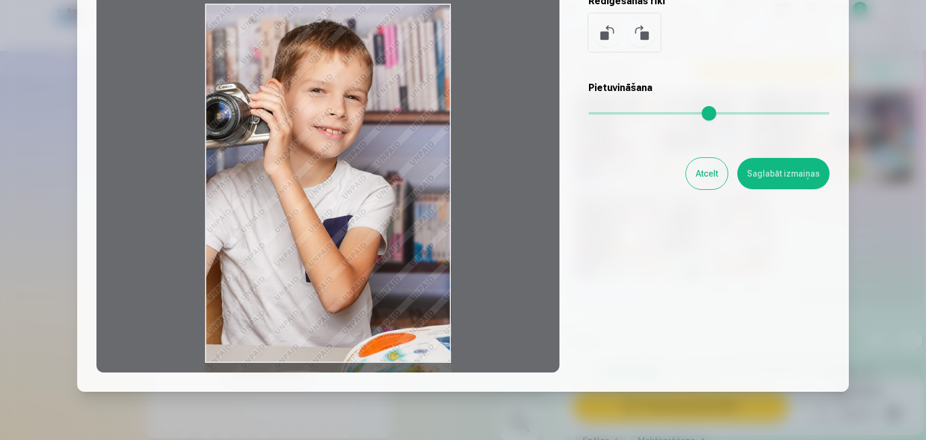
click at [345, 244] on div at bounding box center [327, 183] width 463 height 379
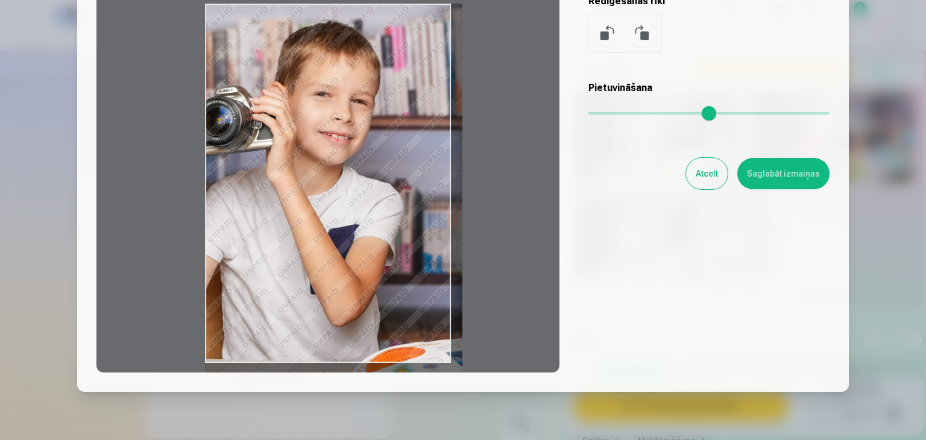
type input "*"
drag, startPoint x: 596, startPoint y: 113, endPoint x: 586, endPoint y: 115, distance: 10.3
click at [588, 115] on input "range" at bounding box center [708, 113] width 241 height 2
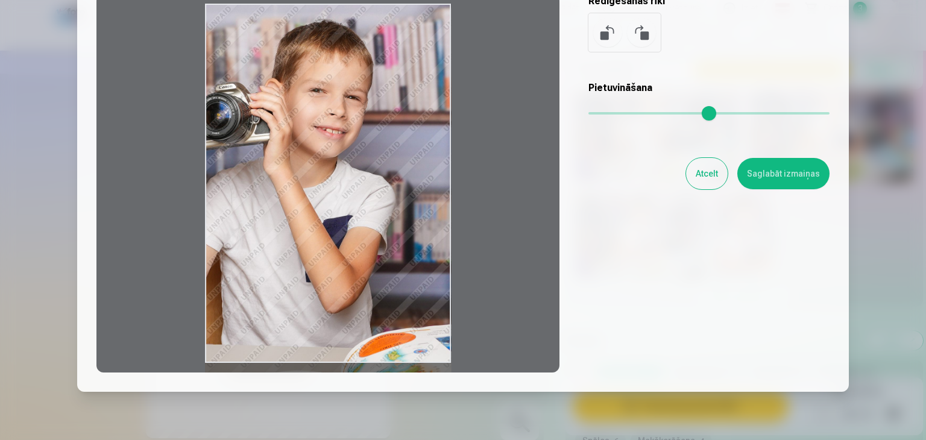
click at [698, 170] on button "Atcelt" at bounding box center [707, 173] width 42 height 31
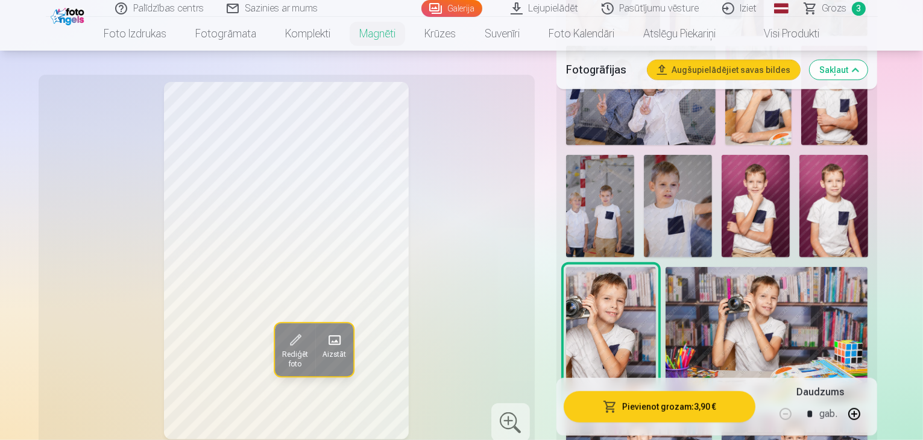
click at [666, 267] on img at bounding box center [767, 334] width 203 height 135
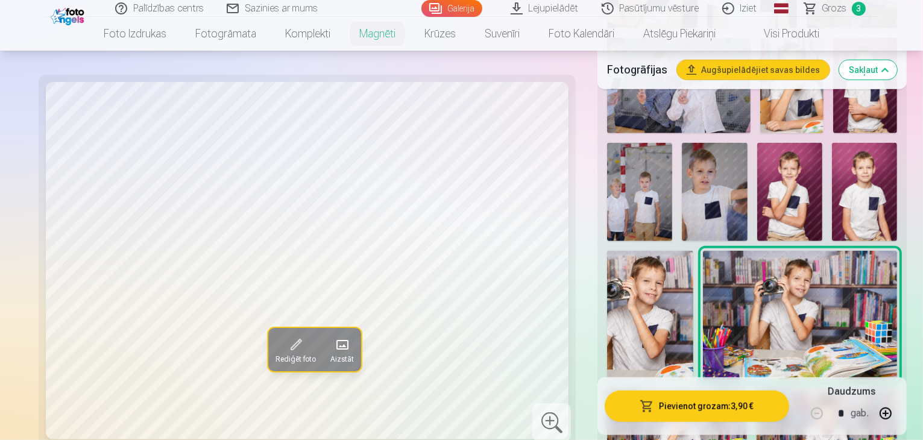
click at [267, 343] on button "Rediģēt foto" at bounding box center [294, 350] width 55 height 43
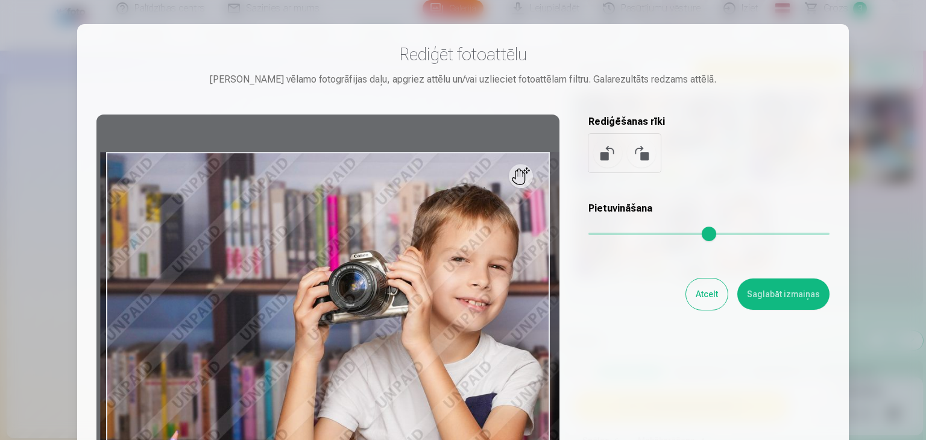
drag, startPoint x: 597, startPoint y: 230, endPoint x: 649, endPoint y: 233, distance: 51.3
click at [649, 233] on input "range" at bounding box center [708, 234] width 241 height 2
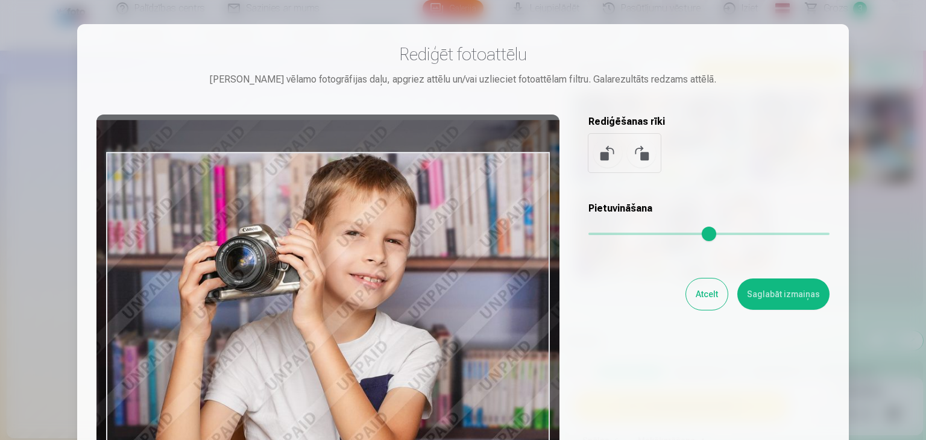
drag, startPoint x: 459, startPoint y: 318, endPoint x: 334, endPoint y: 286, distance: 129.6
click at [334, 286] on div at bounding box center [327, 304] width 463 height 379
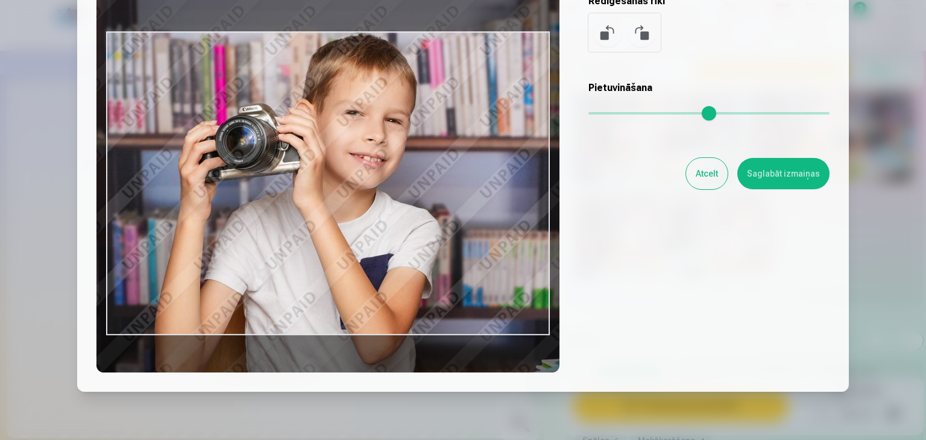
click at [652, 115] on input "range" at bounding box center [708, 113] width 241 height 2
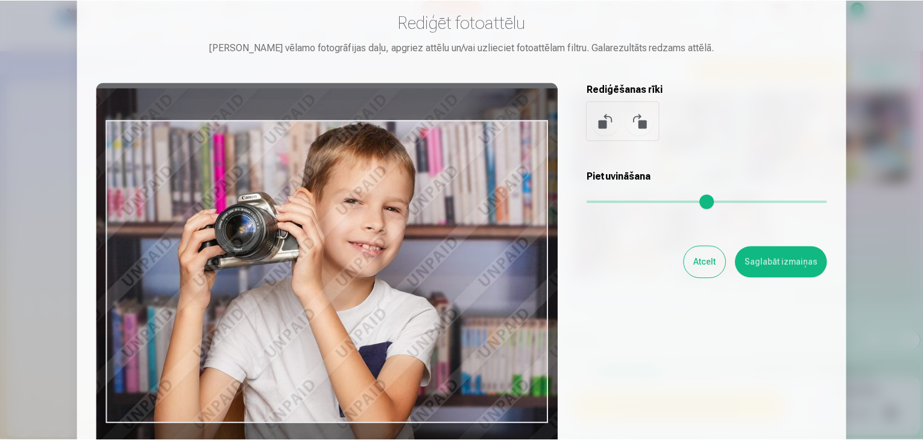
scroll to position [60, 0]
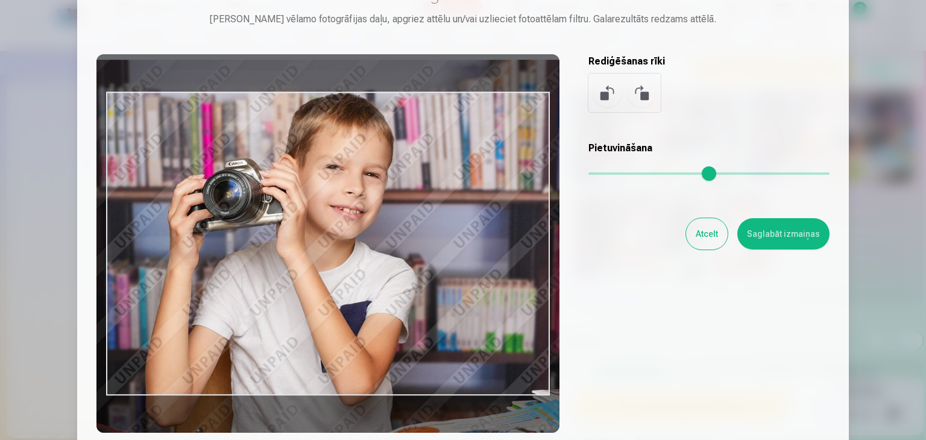
drag, startPoint x: 651, startPoint y: 173, endPoint x: 643, endPoint y: 168, distance: 10.0
click at [643, 172] on input "range" at bounding box center [708, 173] width 241 height 2
type input "****"
click at [771, 236] on button "Saglabāt izmaiņas" at bounding box center [783, 233] width 92 height 31
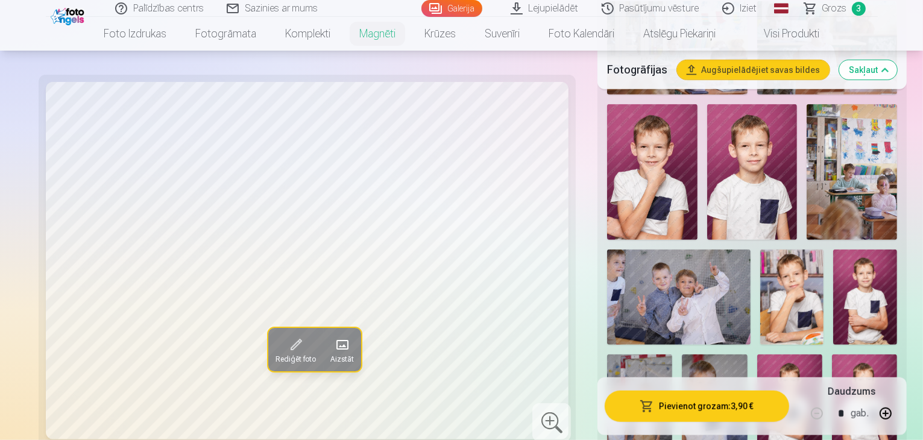
scroll to position [669, 0]
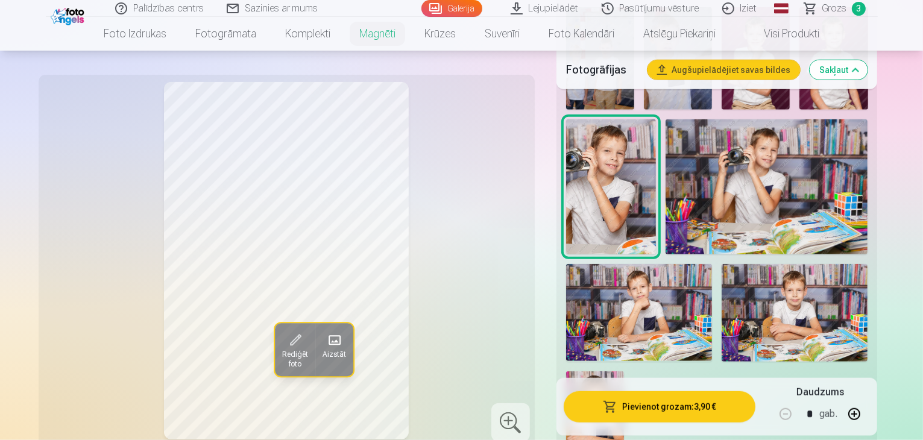
scroll to position [1091, 0]
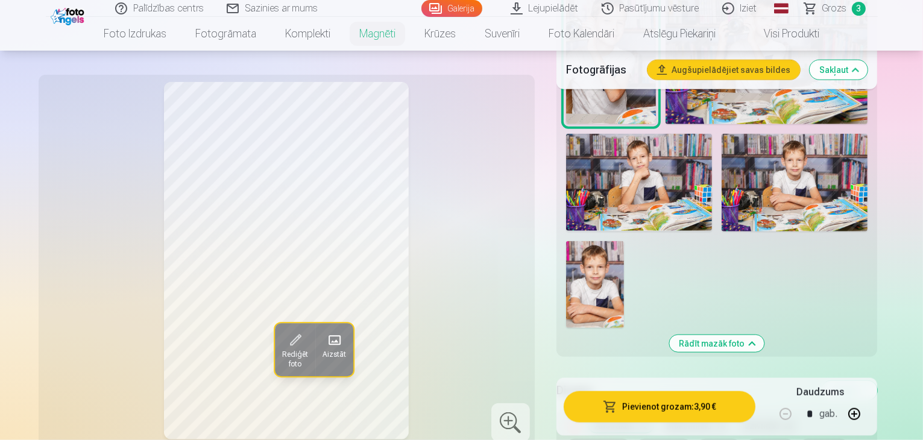
scroll to position [1212, 0]
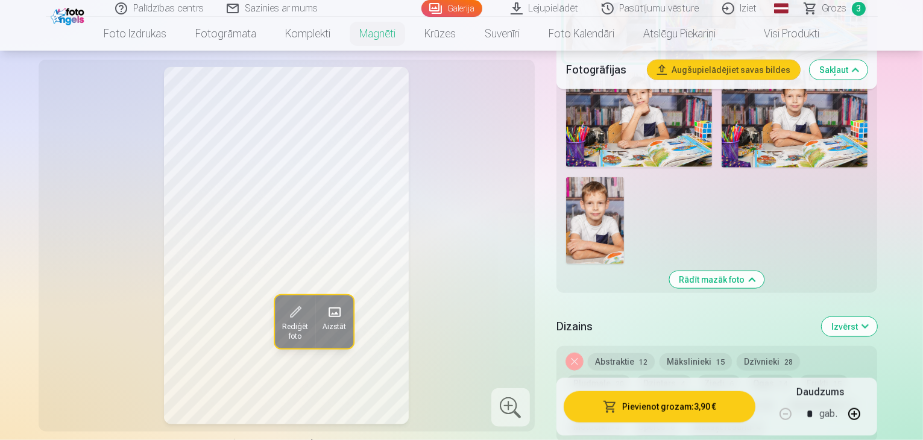
scroll to position [1272, 0]
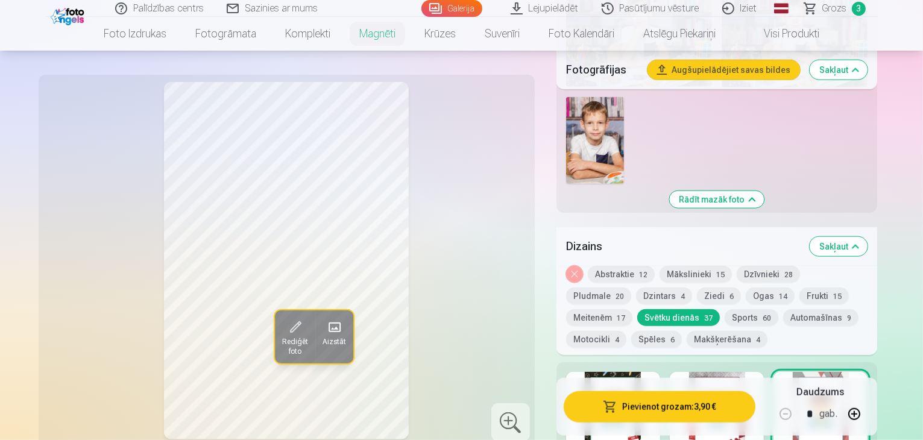
scroll to position [1393, 0]
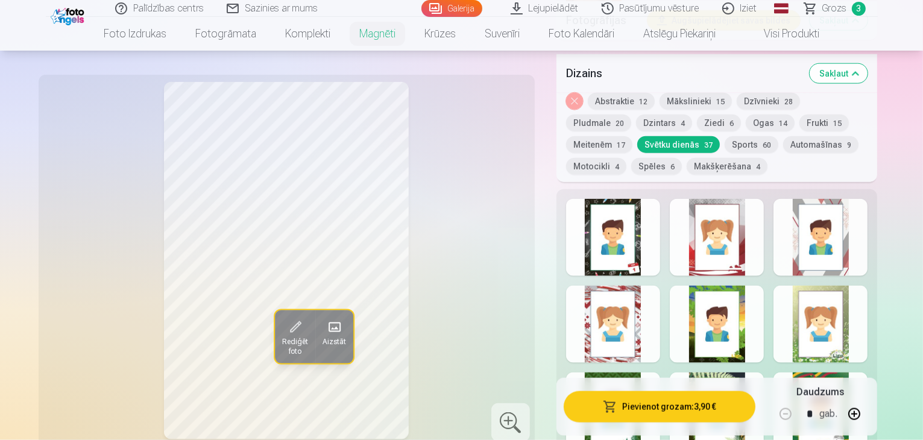
scroll to position [1574, 0]
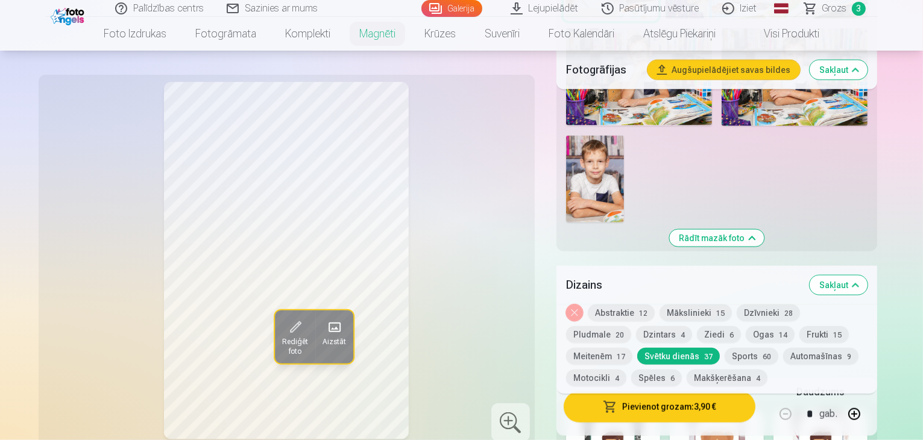
scroll to position [1272, 0]
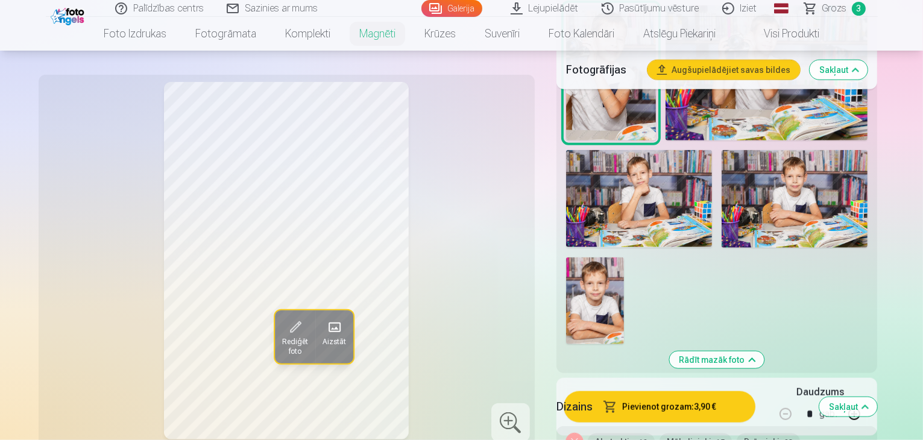
scroll to position [1152, 0]
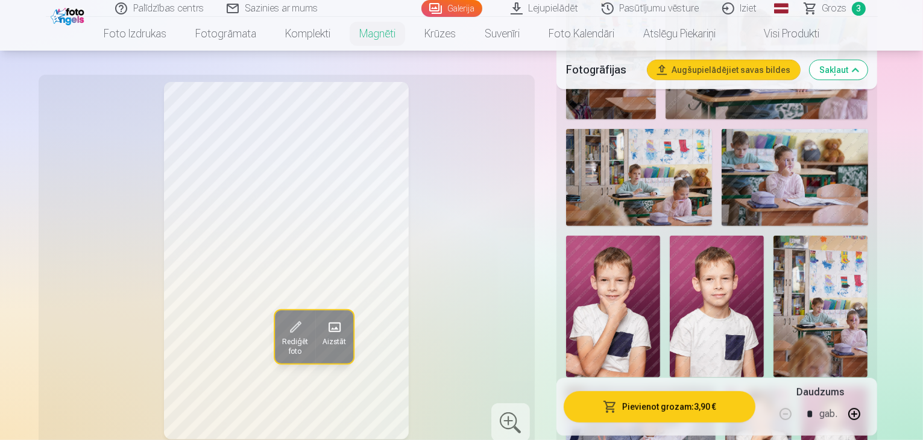
scroll to position [549, 0]
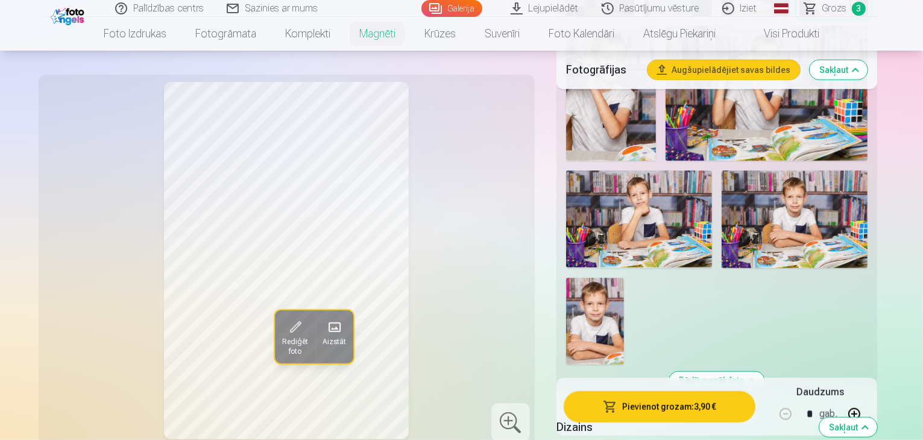
scroll to position [1091, 0]
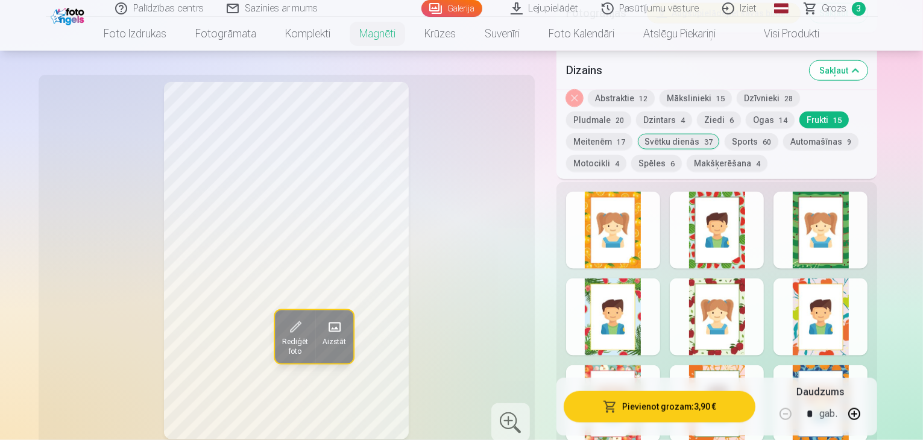
scroll to position [1513, 0]
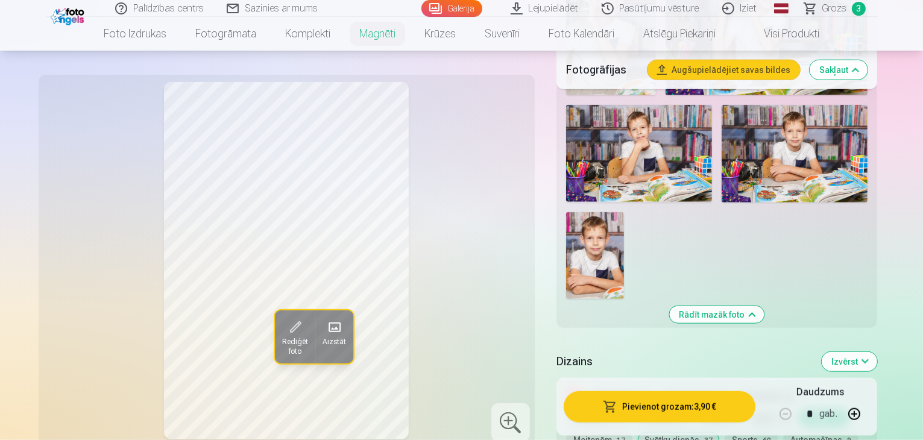
scroll to position [1097, 0]
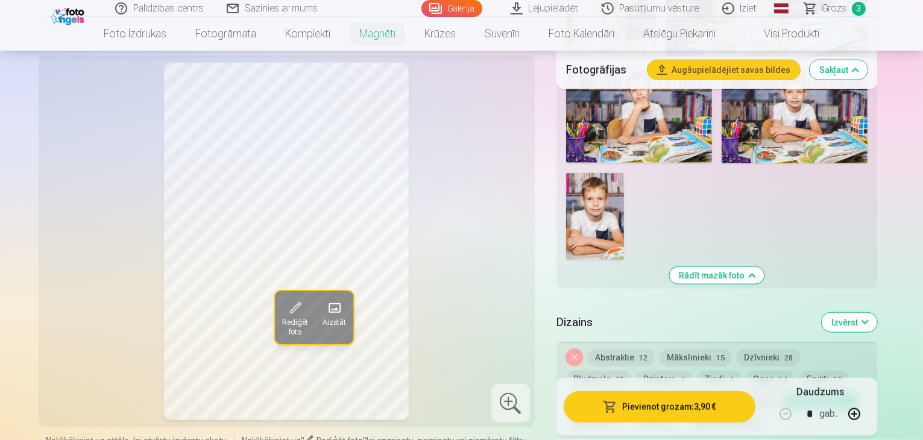
scroll to position [1278, 0]
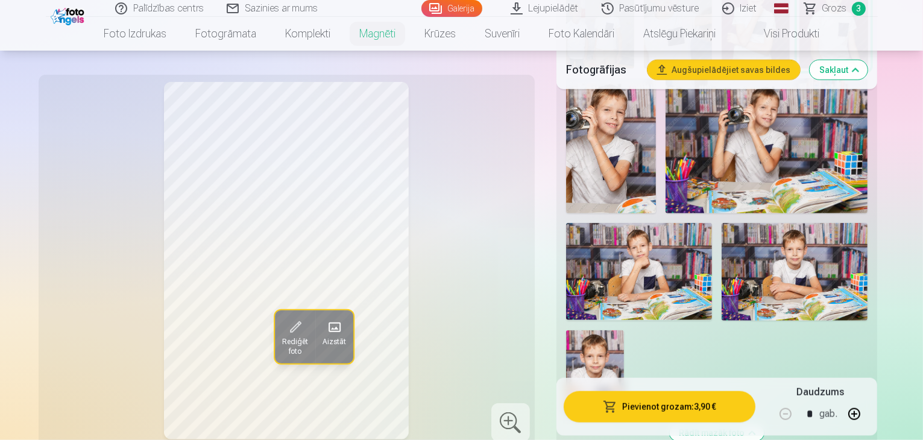
scroll to position [1097, 0]
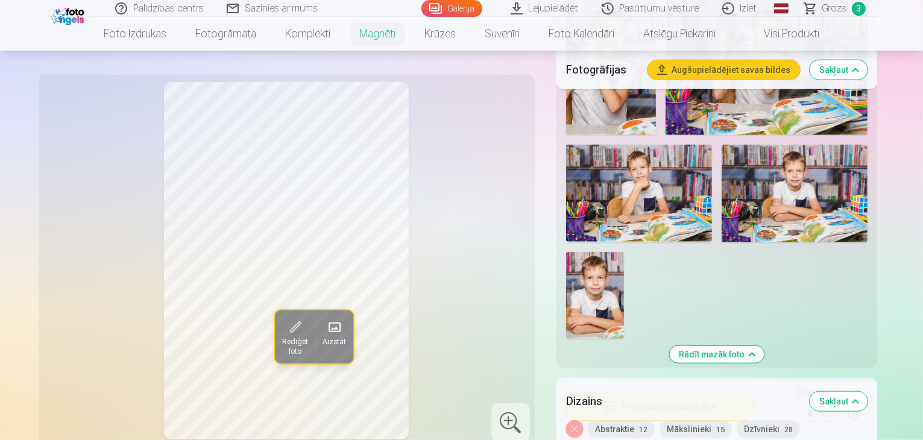
scroll to position [1157, 0]
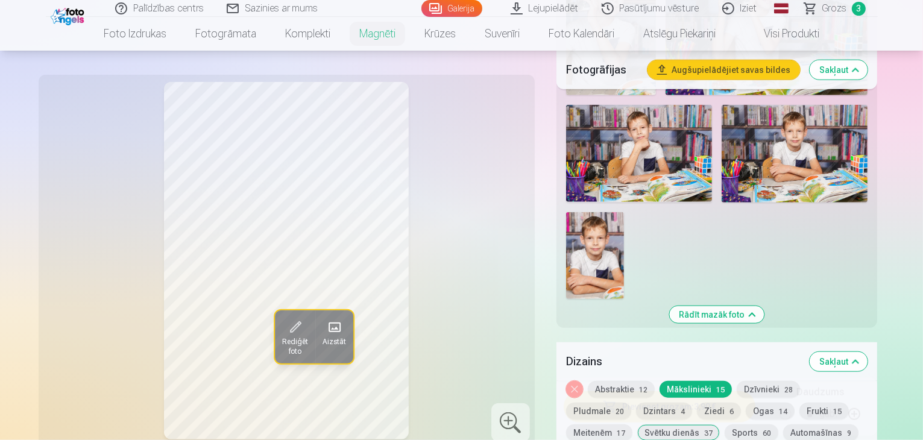
scroll to position [1278, 0]
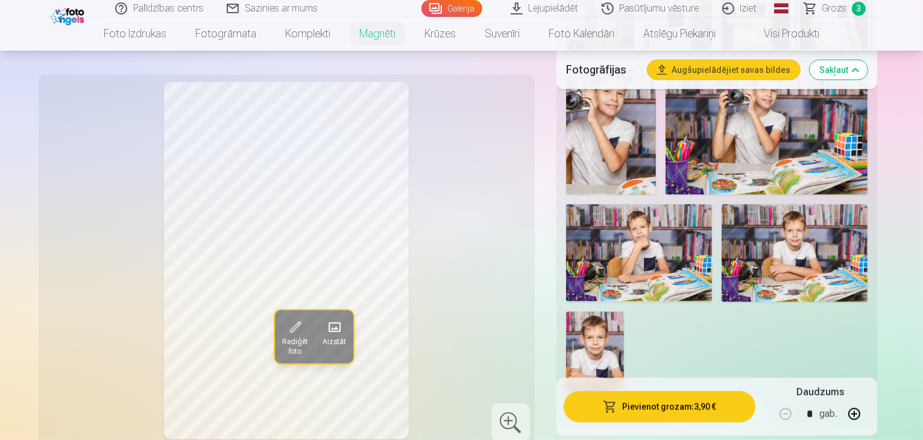
scroll to position [1097, 0]
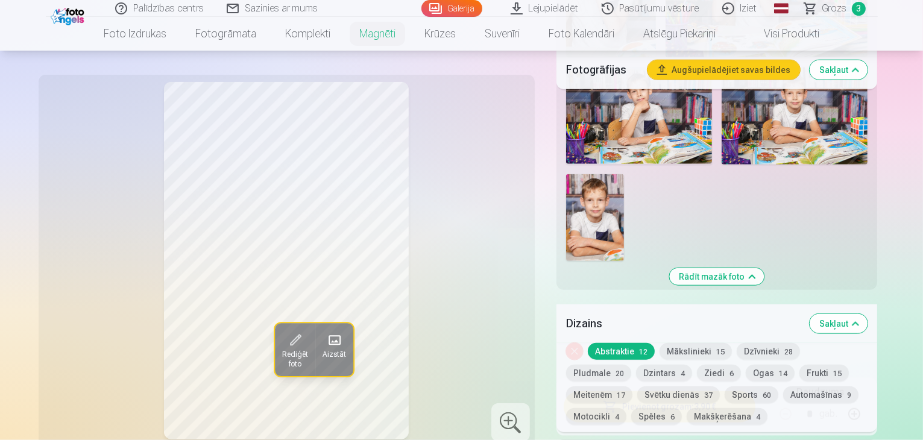
scroll to position [1278, 0]
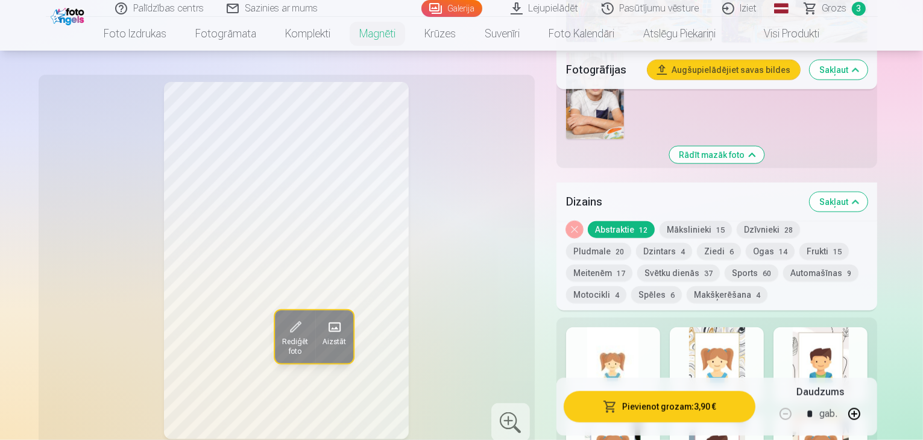
scroll to position [1398, 0]
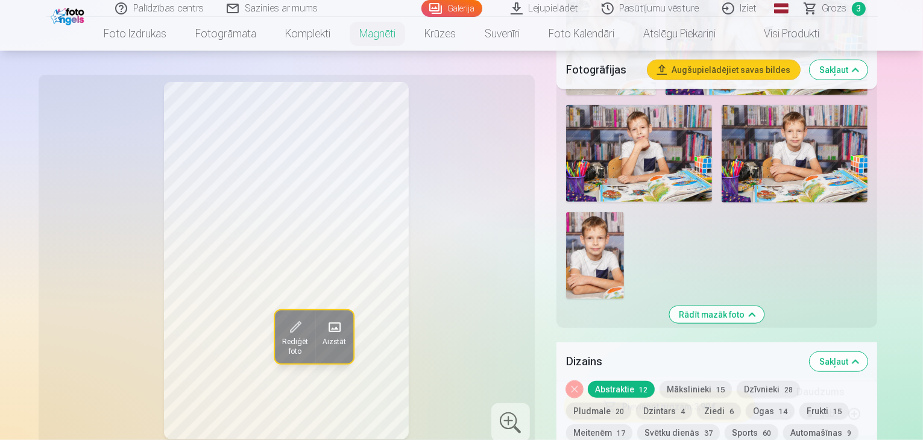
scroll to position [1157, 0]
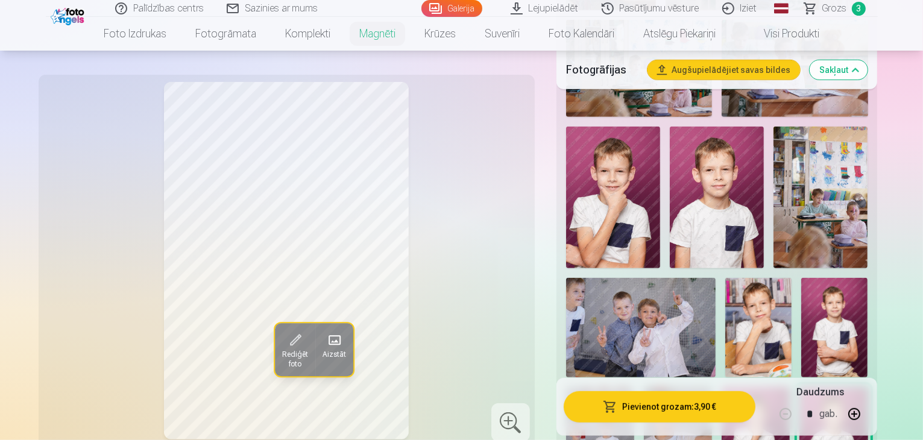
scroll to position [618, 0]
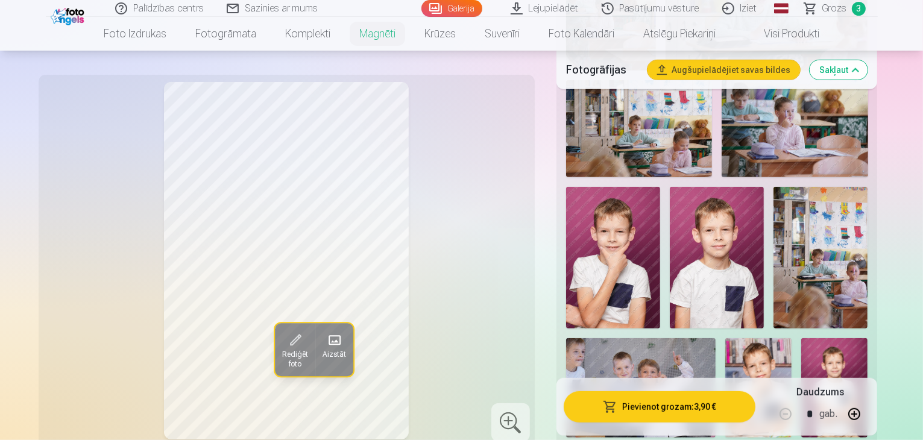
click at [815, 338] on img at bounding box center [834, 388] width 66 height 100
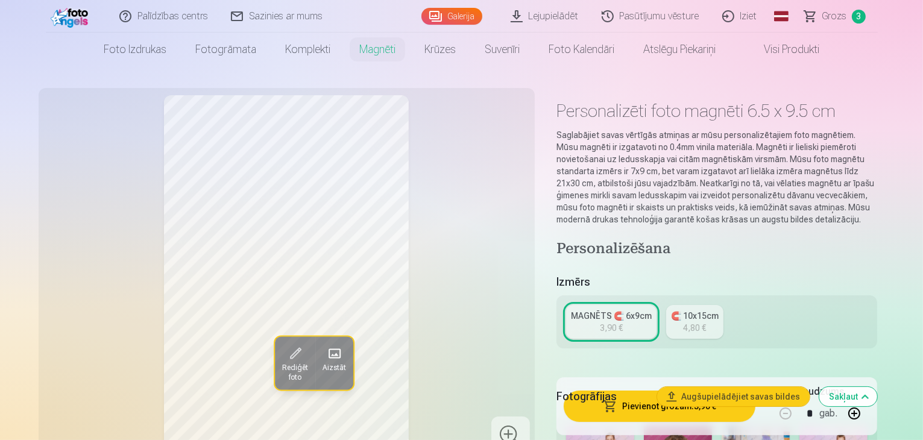
scroll to position [15, 0]
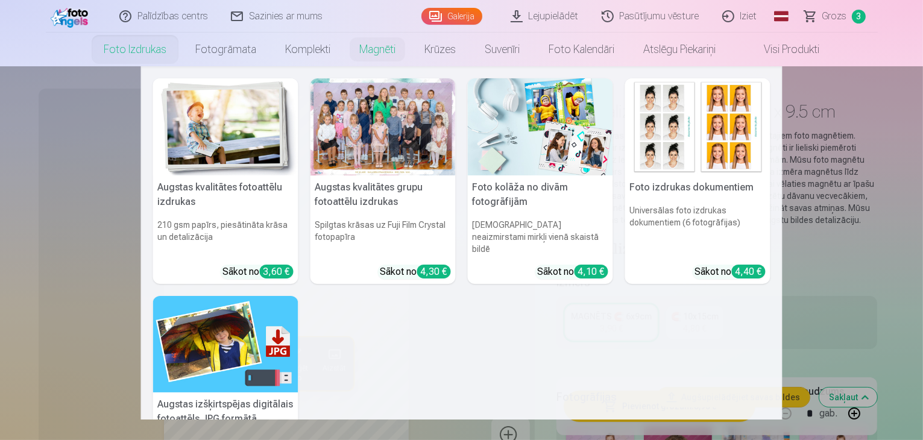
click at [210, 138] on img at bounding box center [225, 126] width 145 height 97
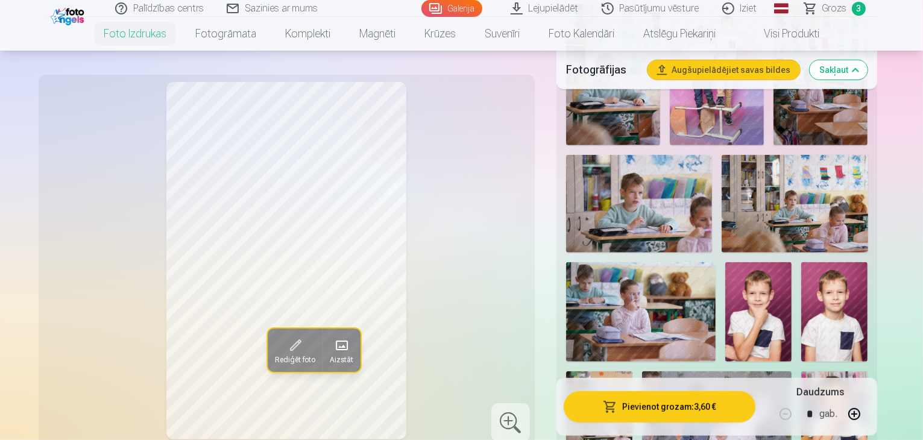
scroll to position [603, 0]
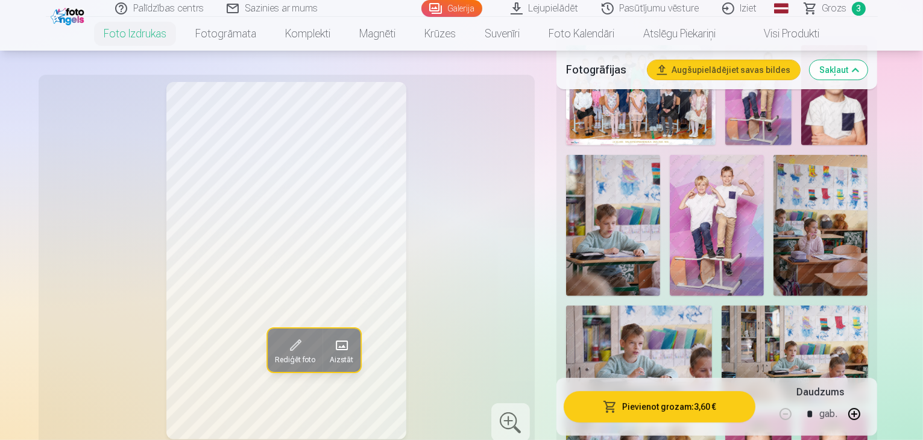
scroll to position [422, 0]
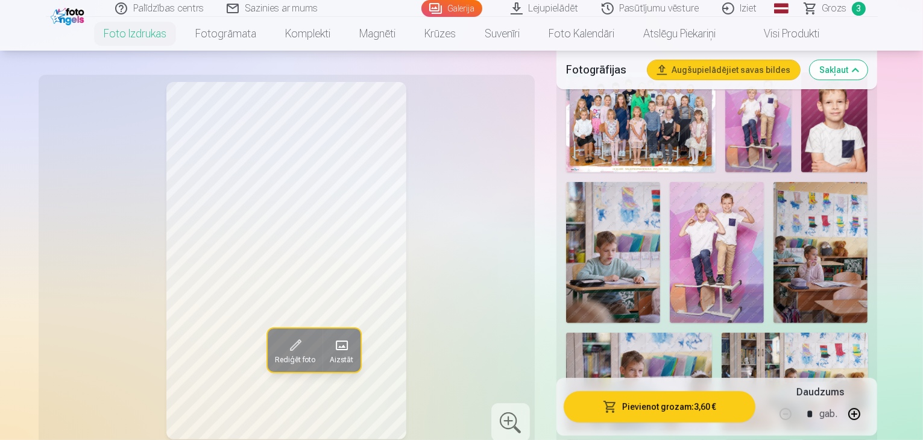
click at [755, 68] on button "Augšupielādējiet savas bildes" at bounding box center [724, 69] width 153 height 19
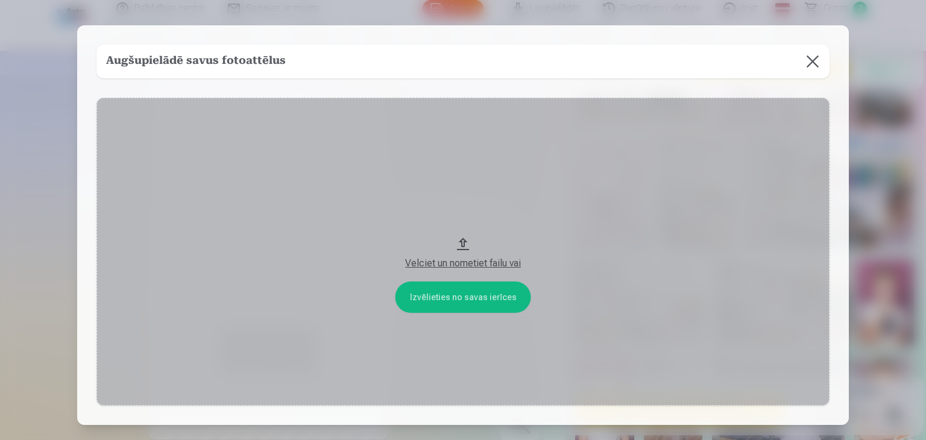
click at [810, 61] on button at bounding box center [813, 62] width 34 height 34
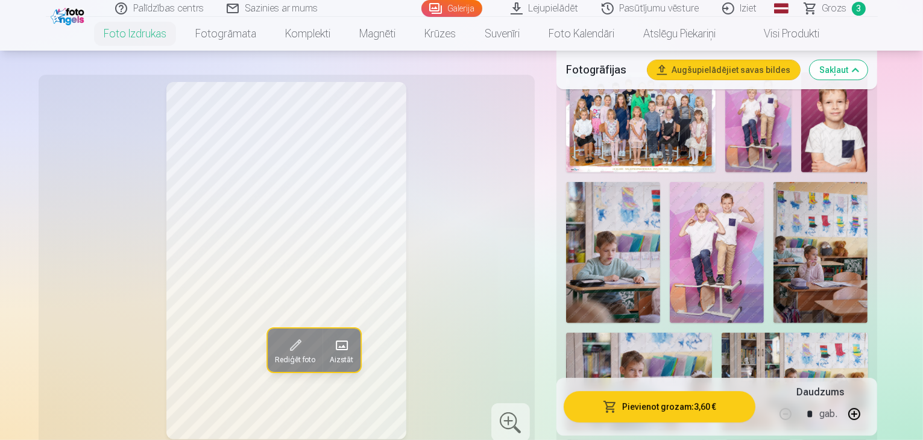
drag, startPoint x: 577, startPoint y: 213, endPoint x: 543, endPoint y: 202, distance: 36.0
click at [528, 202] on div "Rediģēt foto Aizstāt" at bounding box center [287, 261] width 482 height 358
click at [869, 415] on button "button" at bounding box center [854, 413] width 29 height 29
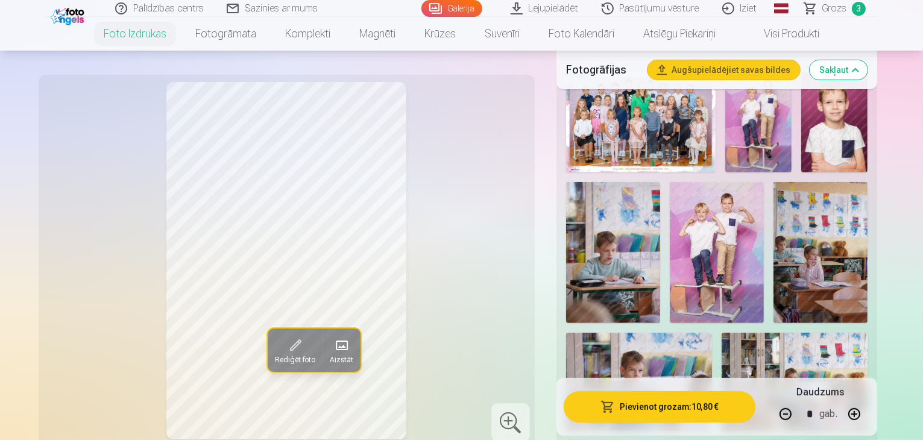
type input "*"
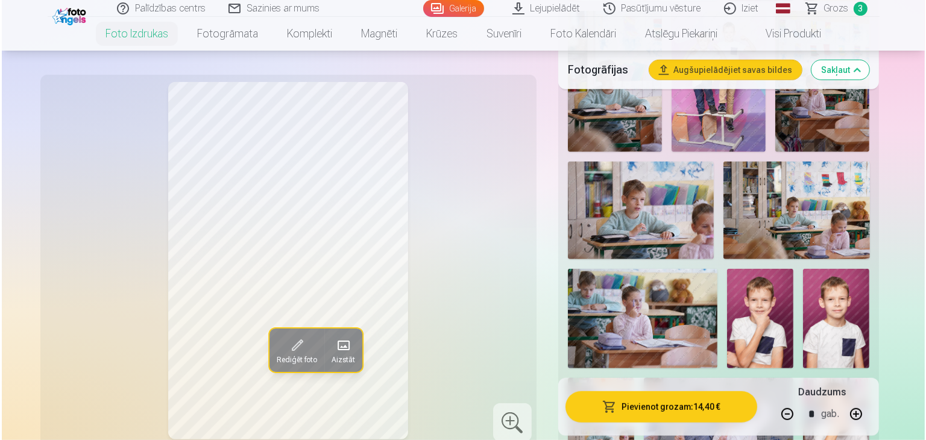
scroll to position [603, 0]
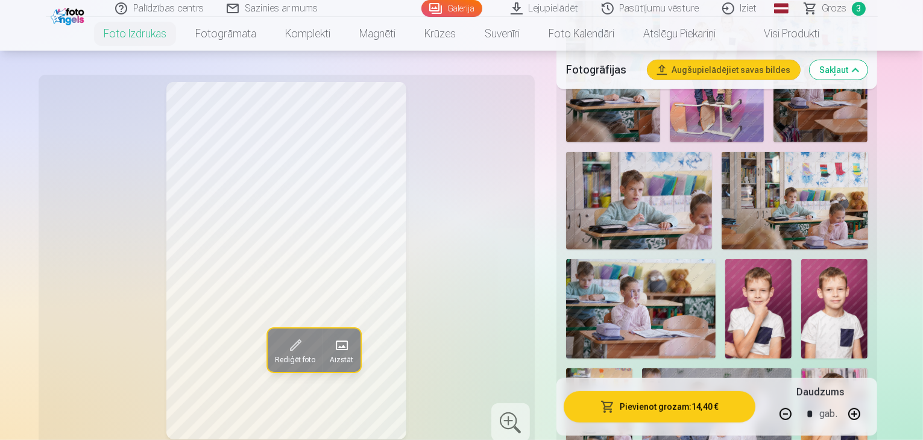
click at [725, 408] on button "Pievienot grozam : 14,40 €" at bounding box center [660, 406] width 192 height 31
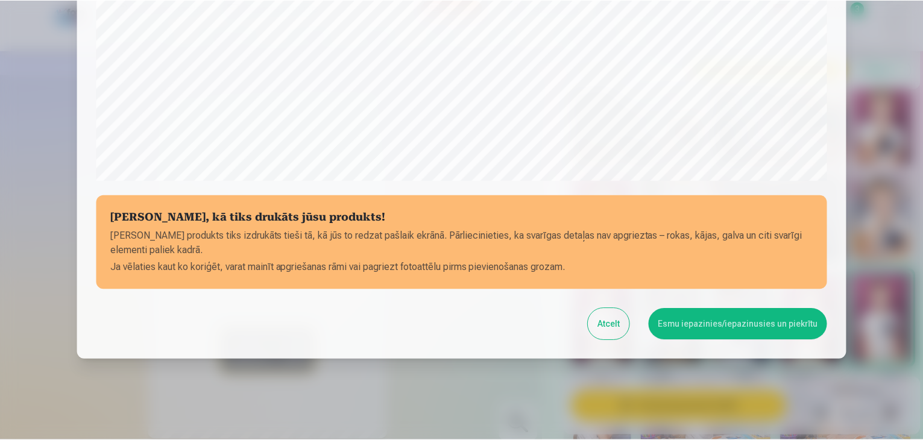
scroll to position [428, 0]
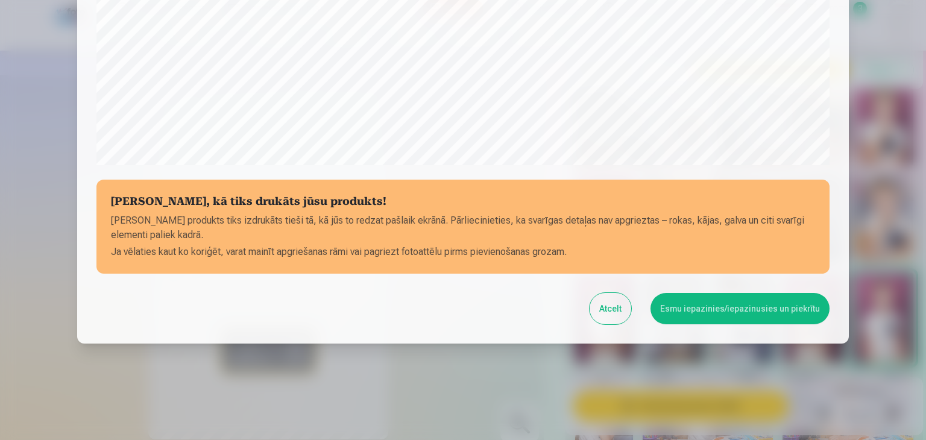
click at [722, 309] on button "Esmu iepazinies/iepazinusies un piekrītu" at bounding box center [740, 308] width 179 height 31
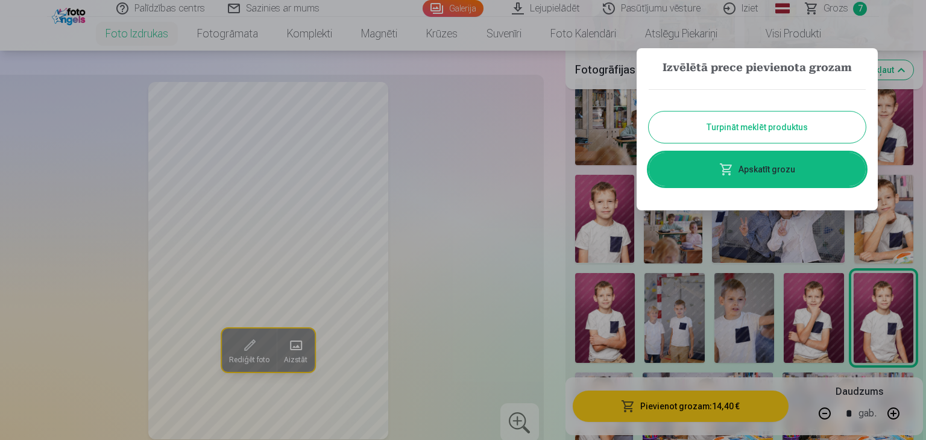
click at [762, 176] on link "Apskatīt grozu" at bounding box center [757, 170] width 217 height 34
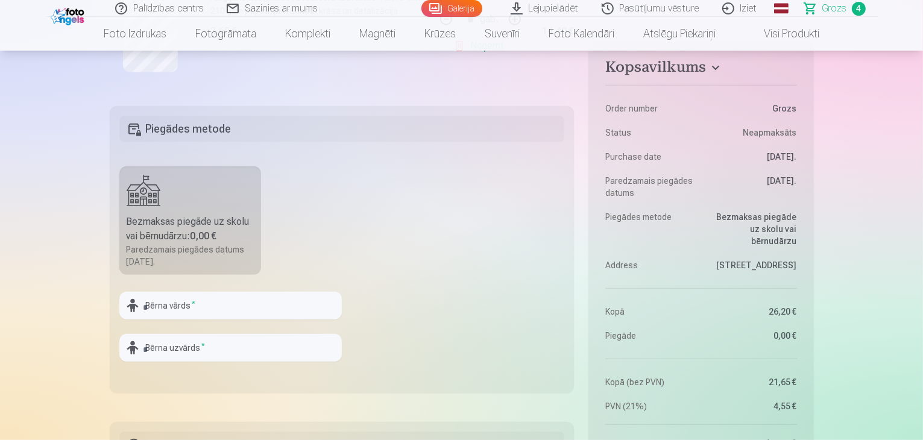
scroll to position [724, 0]
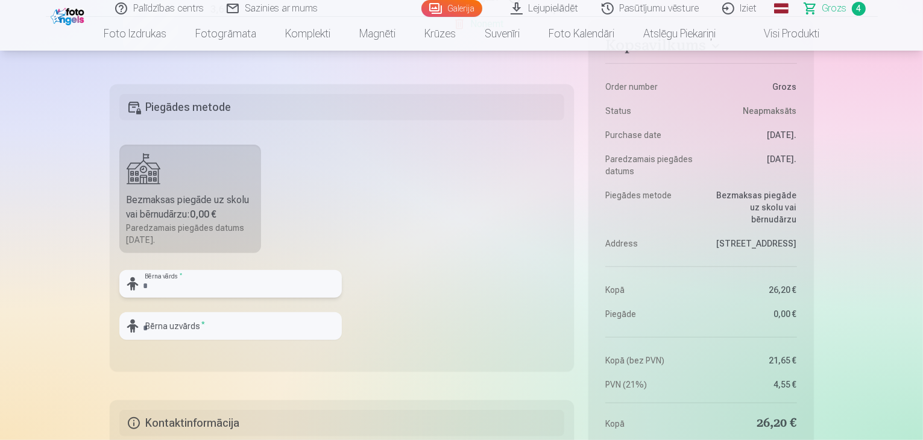
click at [227, 287] on input "text" at bounding box center [230, 284] width 222 height 28
type input "*********"
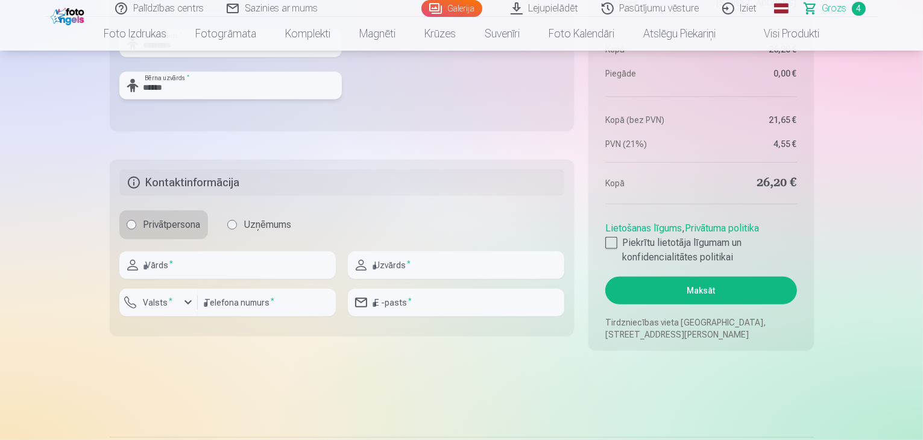
scroll to position [965, 0]
type input "******"
click at [247, 266] on input "text" at bounding box center [227, 265] width 216 height 28
type input "*****"
type input "**********"
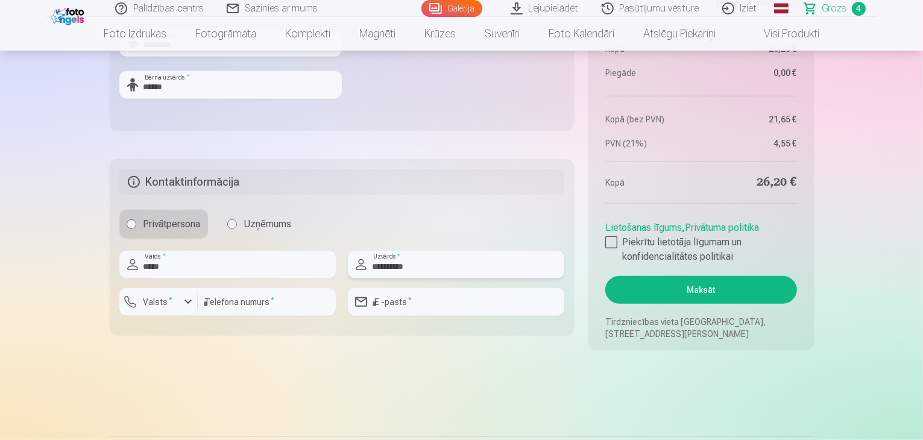
type input "********"
type input "**********"
click at [270, 303] on input "********" at bounding box center [267, 302] width 138 height 28
click at [478, 306] on input "**********" at bounding box center [456, 302] width 216 height 28
click at [503, 307] on input "**********" at bounding box center [456, 302] width 216 height 28
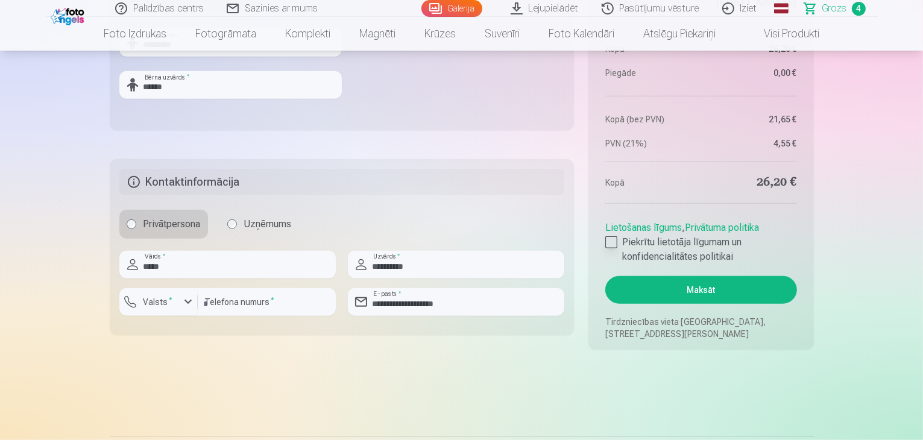
click at [611, 244] on div at bounding box center [611, 242] width 12 height 12
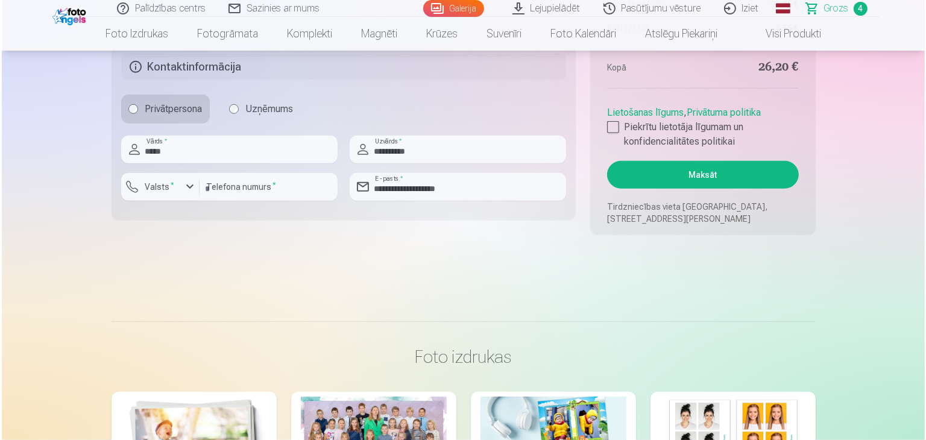
scroll to position [1085, 0]
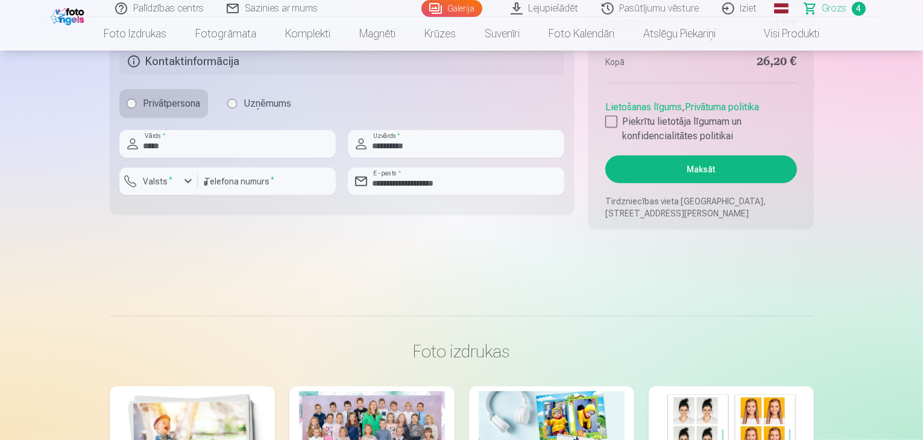
click at [700, 171] on button "Maksāt" at bounding box center [700, 170] width 191 height 28
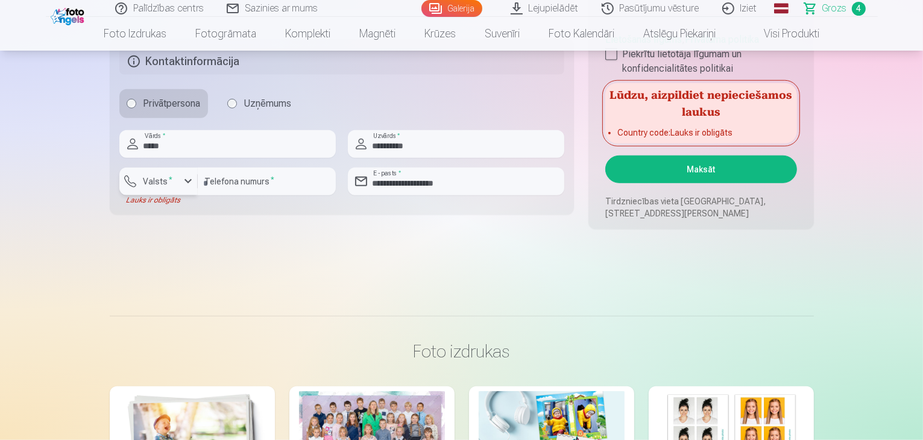
click at [171, 186] on label "Valsts *" at bounding box center [158, 181] width 39 height 12
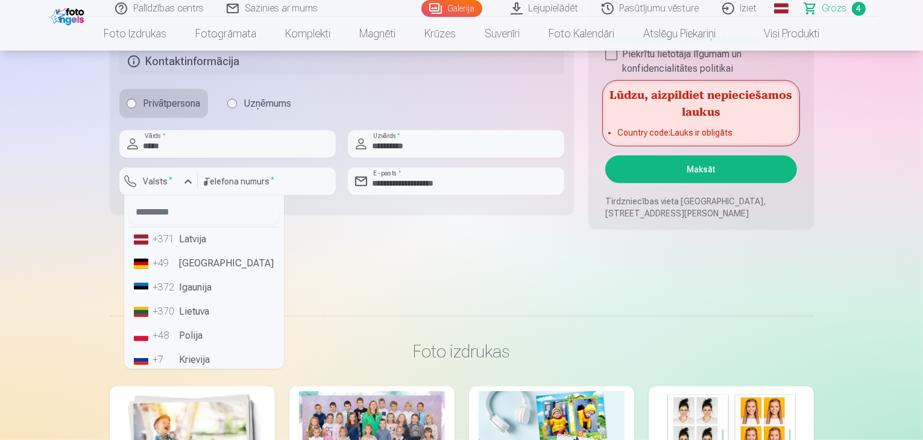
click at [193, 243] on li "+371 Latvija" at bounding box center [204, 239] width 150 height 24
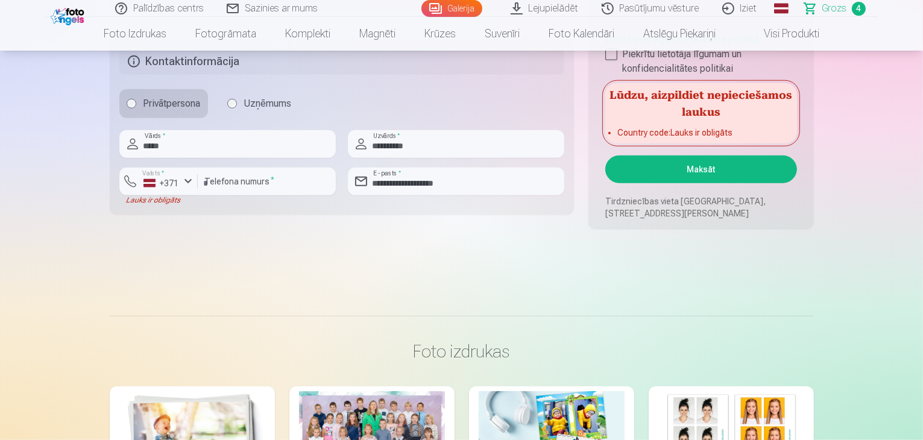
click at [710, 168] on button "Maksāt" at bounding box center [700, 170] width 191 height 28
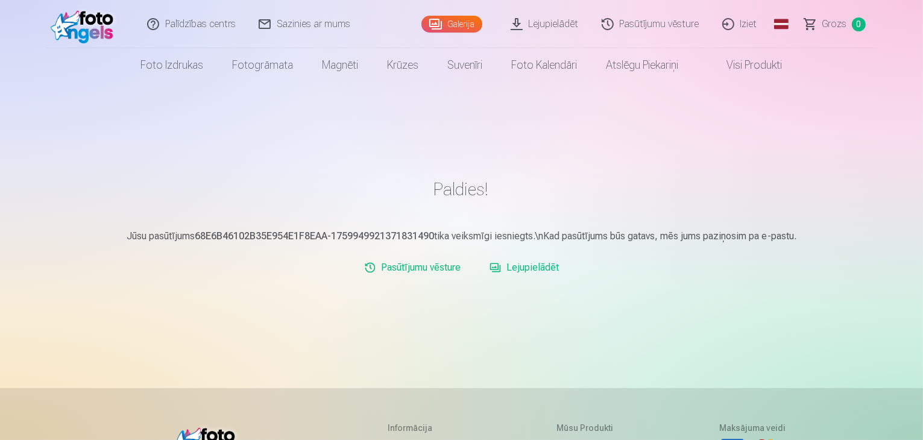
click at [752, 26] on link "Iziet" at bounding box center [740, 24] width 58 height 48
